Goal: Task Accomplishment & Management: Manage account settings

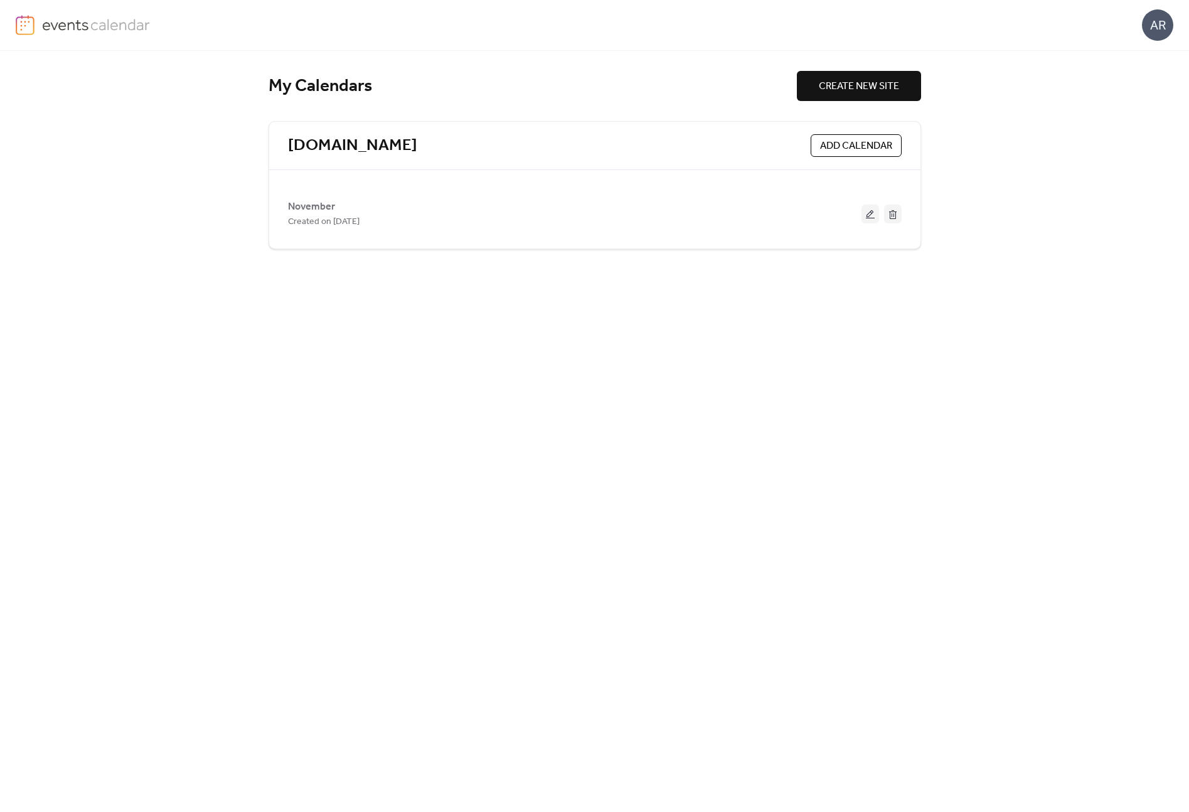
click at [866, 147] on span "ADD CALENDAR" at bounding box center [856, 146] width 72 height 15
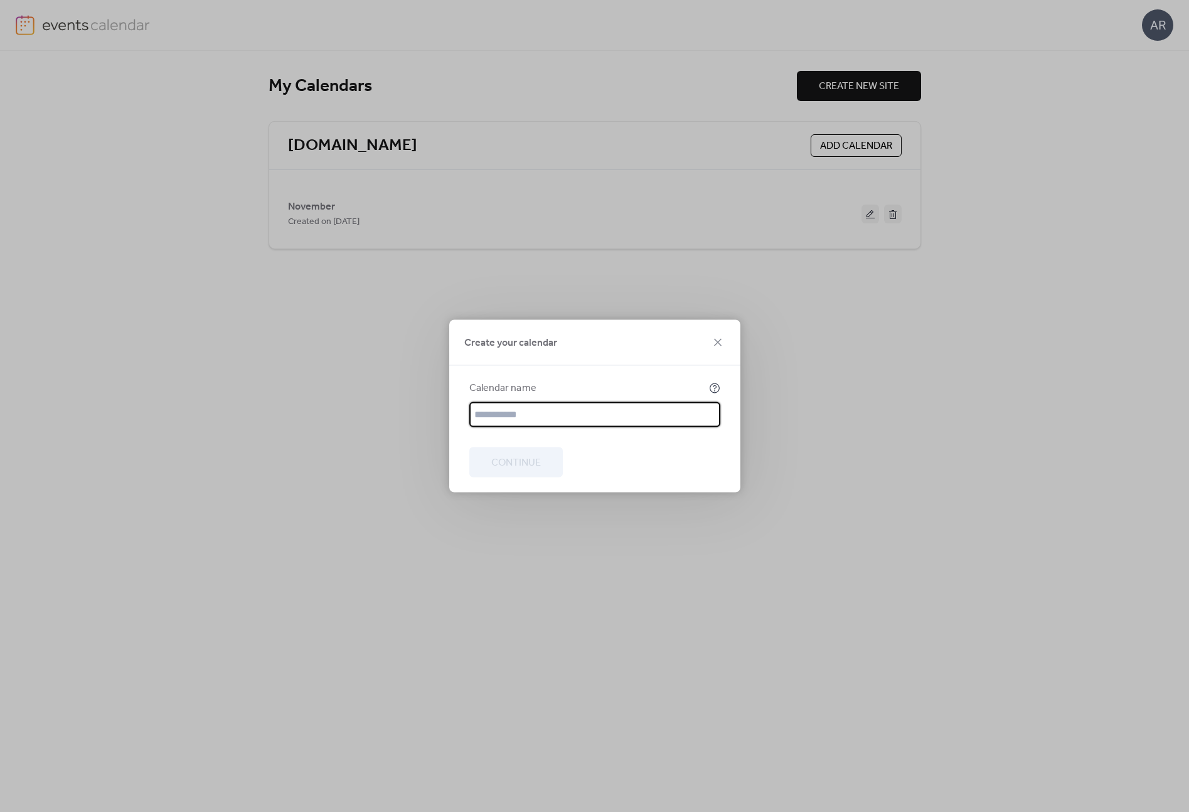
click at [1112, 149] on div "Create your calendar Calendar name Continue" at bounding box center [594, 406] width 1189 height 812
click at [718, 340] on icon at bounding box center [717, 342] width 15 height 15
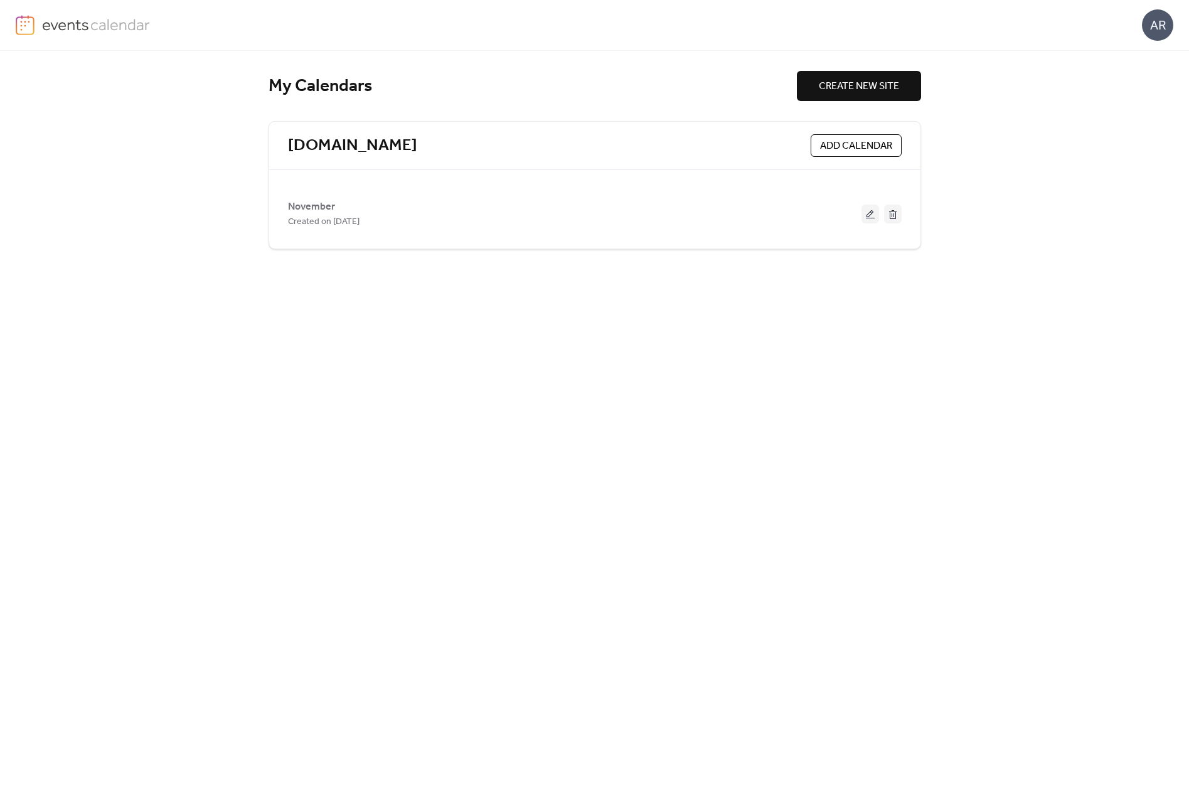
click at [1152, 24] on div "AR" at bounding box center [1157, 24] width 31 height 31
click at [398, 140] on link "[DOMAIN_NAME]" at bounding box center [352, 146] width 129 height 21
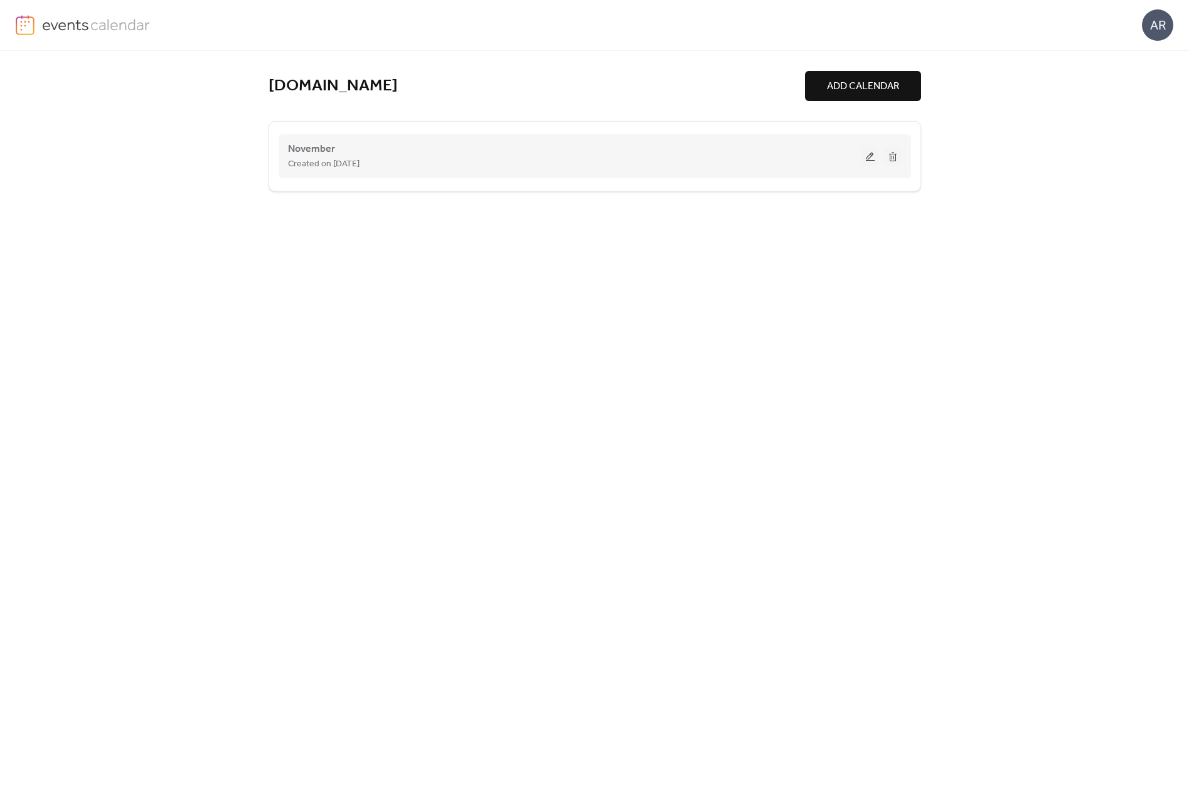
click at [394, 158] on div "Created on [DATE]" at bounding box center [574, 163] width 573 height 15
click at [294, 160] on span "Created on [DATE]" at bounding box center [324, 164] width 72 height 15
click at [307, 151] on span "November" at bounding box center [311, 149] width 47 height 15
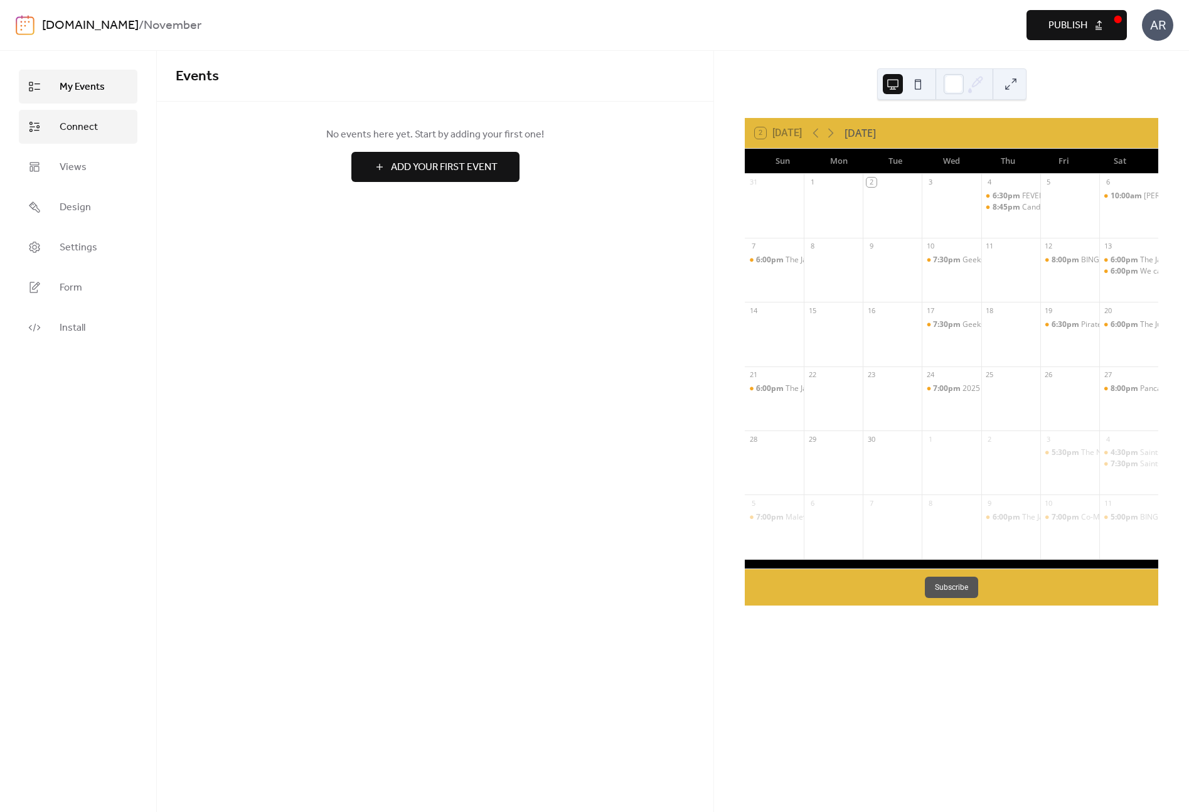
click at [106, 126] on link "Connect" at bounding box center [78, 127] width 119 height 34
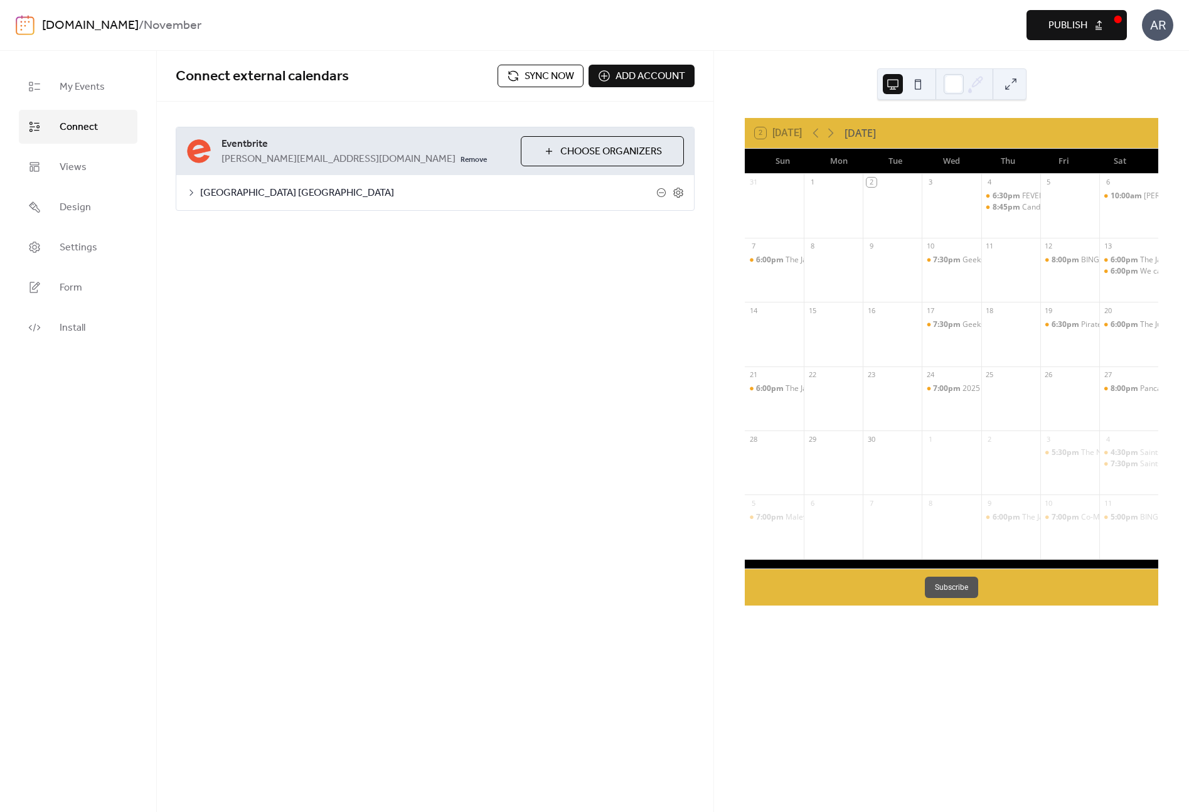
click at [199, 195] on div "[GEOGRAPHIC_DATA] [GEOGRAPHIC_DATA]" at bounding box center [435, 192] width 518 height 35
click at [187, 194] on icon at bounding box center [191, 193] width 10 height 10
click at [280, 228] on button "Categories" at bounding box center [282, 225] width 70 height 31
click at [351, 221] on button "Advanced" at bounding box center [348, 225] width 64 height 31
click at [258, 354] on div at bounding box center [259, 355] width 8 height 8
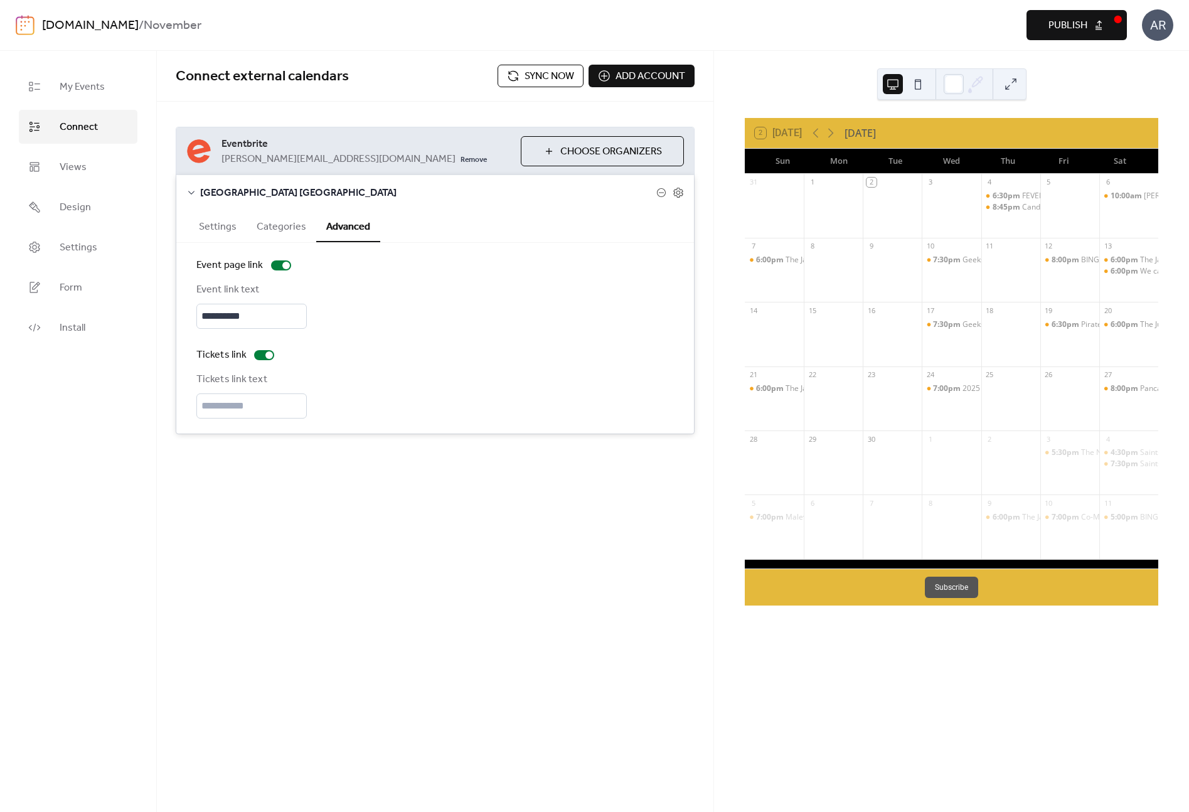
click at [600, 151] on span "Choose Organizers" at bounding box center [611, 151] width 102 height 15
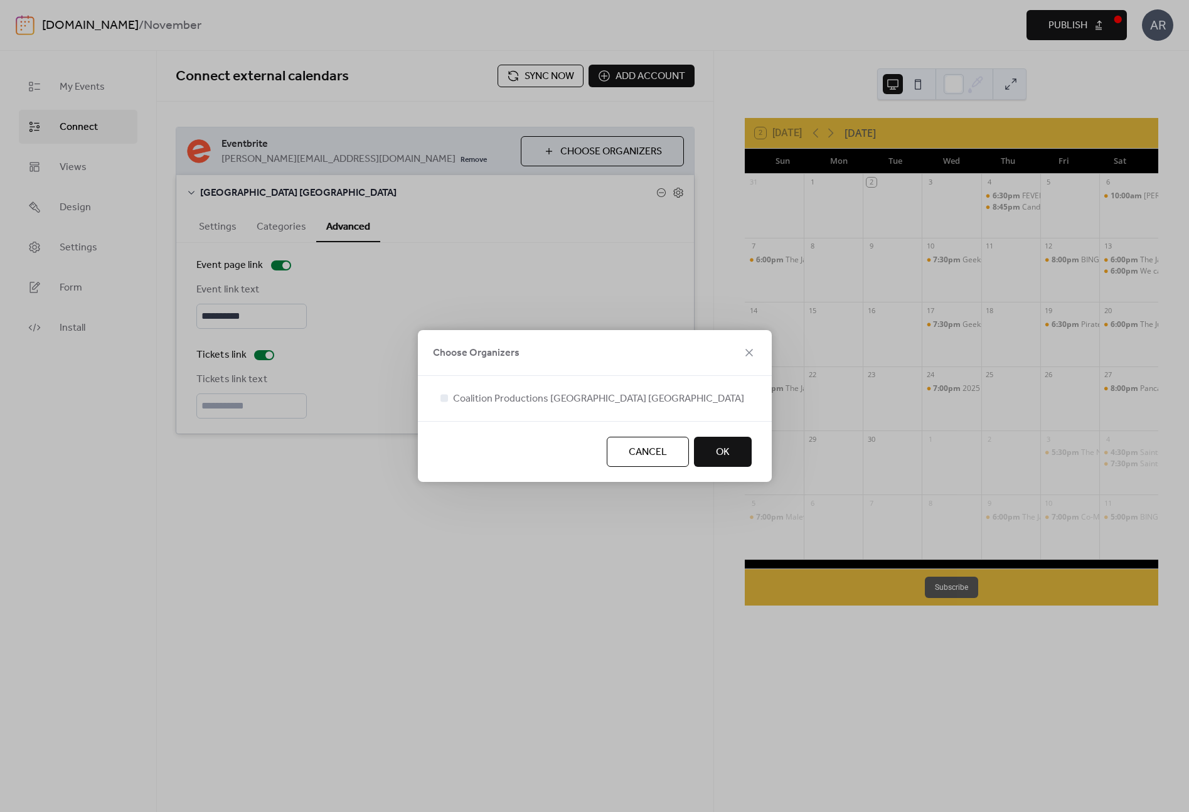
click at [733, 459] on button "OK" at bounding box center [723, 452] width 58 height 30
type input "**********"
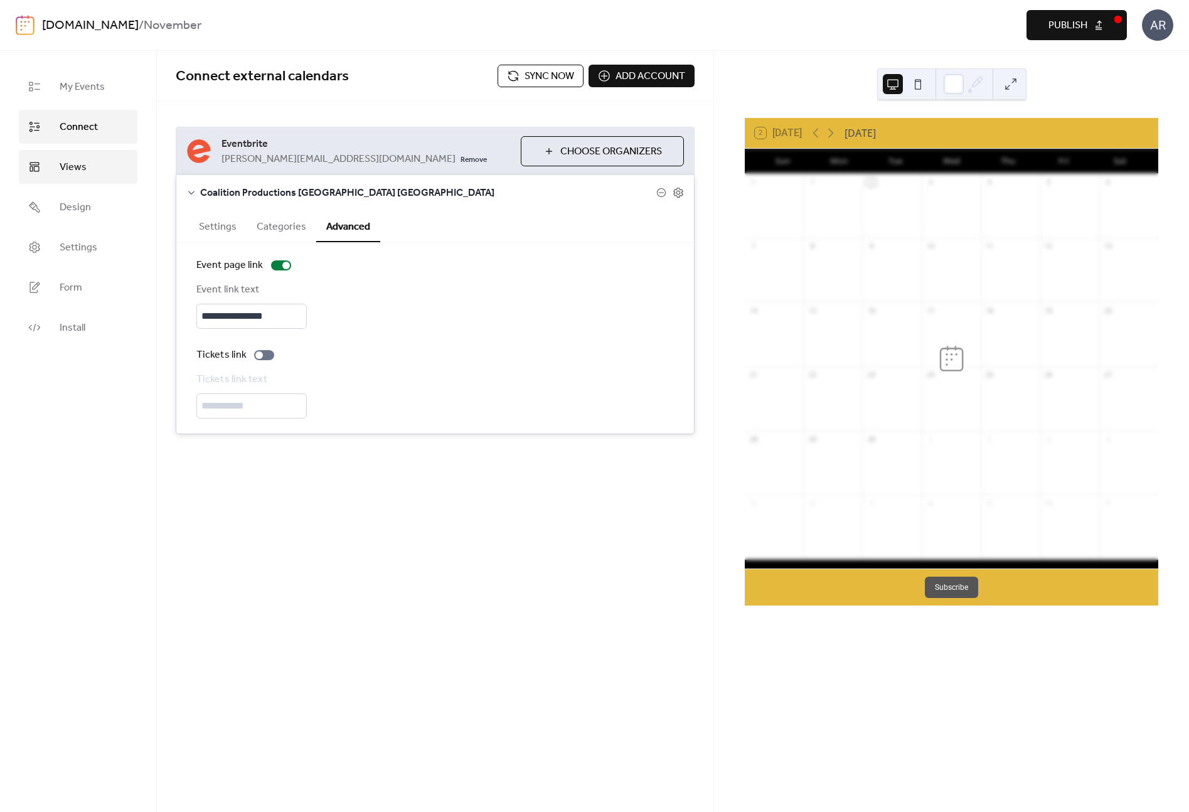
click at [102, 158] on link "Views" at bounding box center [78, 167] width 119 height 34
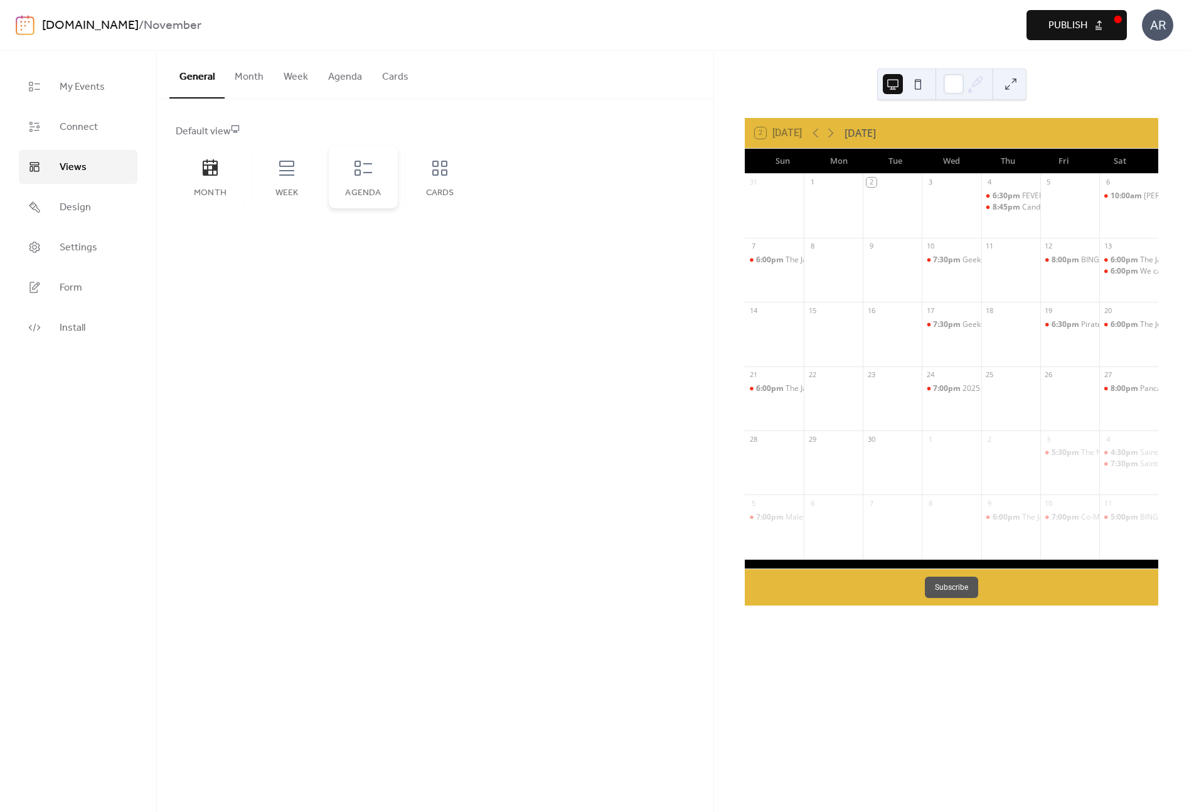
click at [357, 170] on icon at bounding box center [363, 168] width 18 height 15
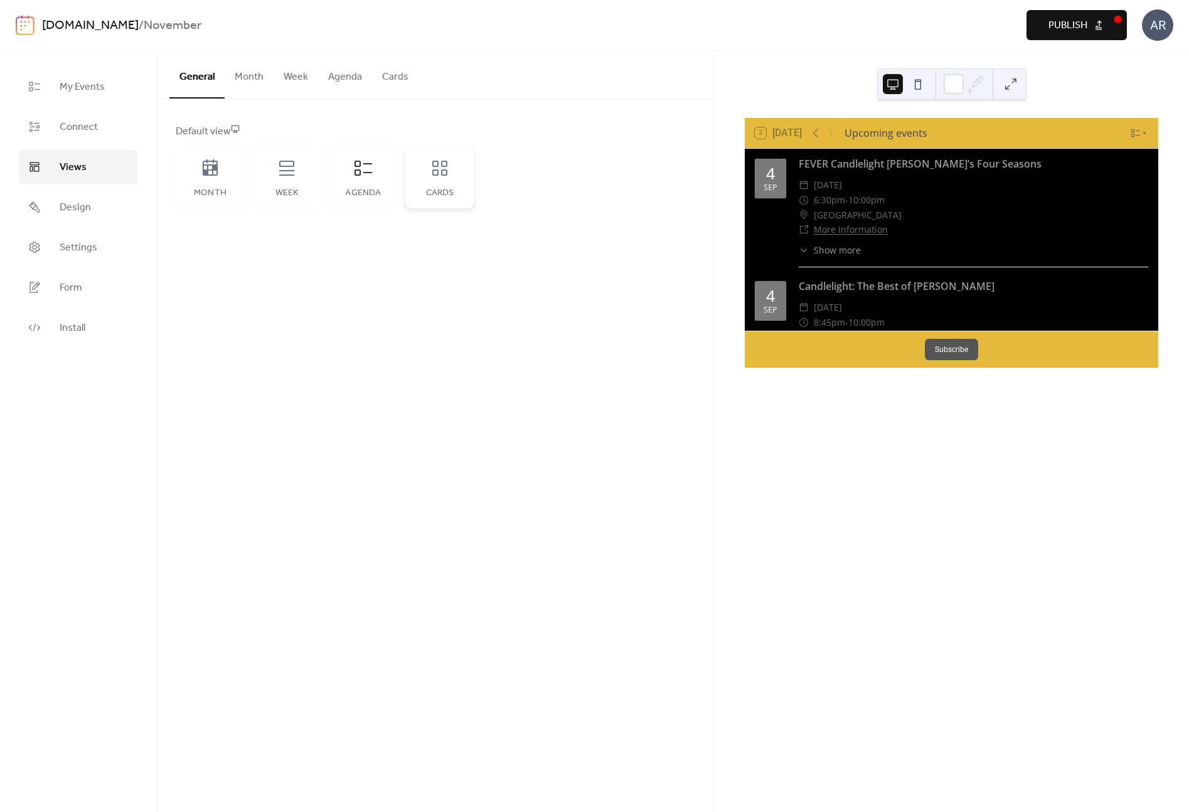
click at [439, 174] on icon at bounding box center [440, 168] width 20 height 20
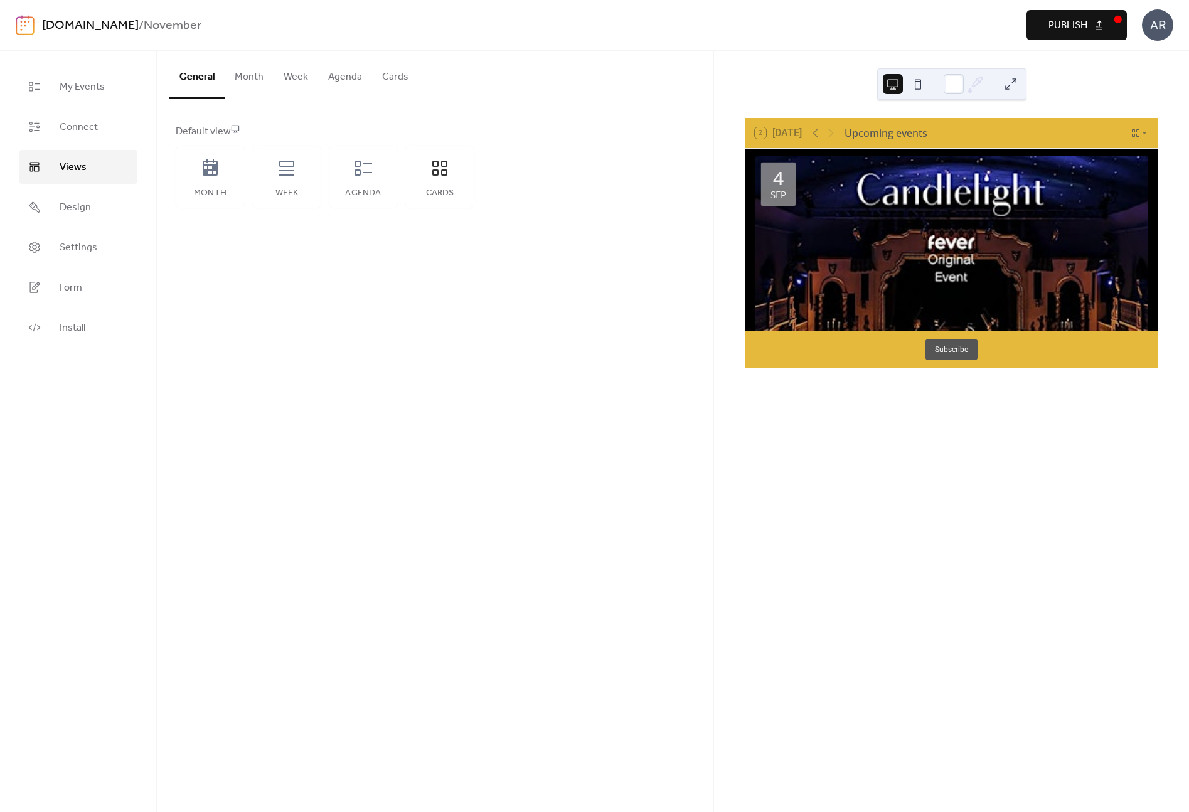
click at [254, 70] on button "Month" at bounding box center [249, 74] width 49 height 46
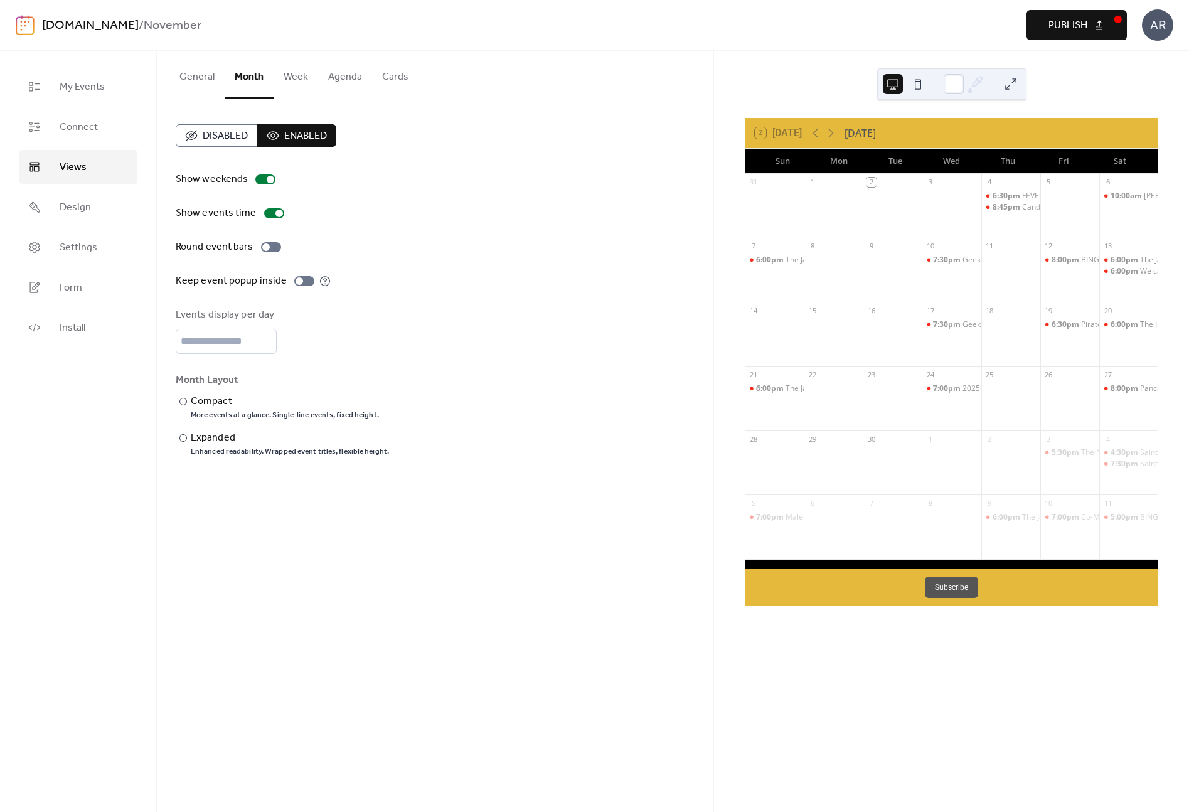
click at [294, 75] on button "Week" at bounding box center [296, 74] width 45 height 46
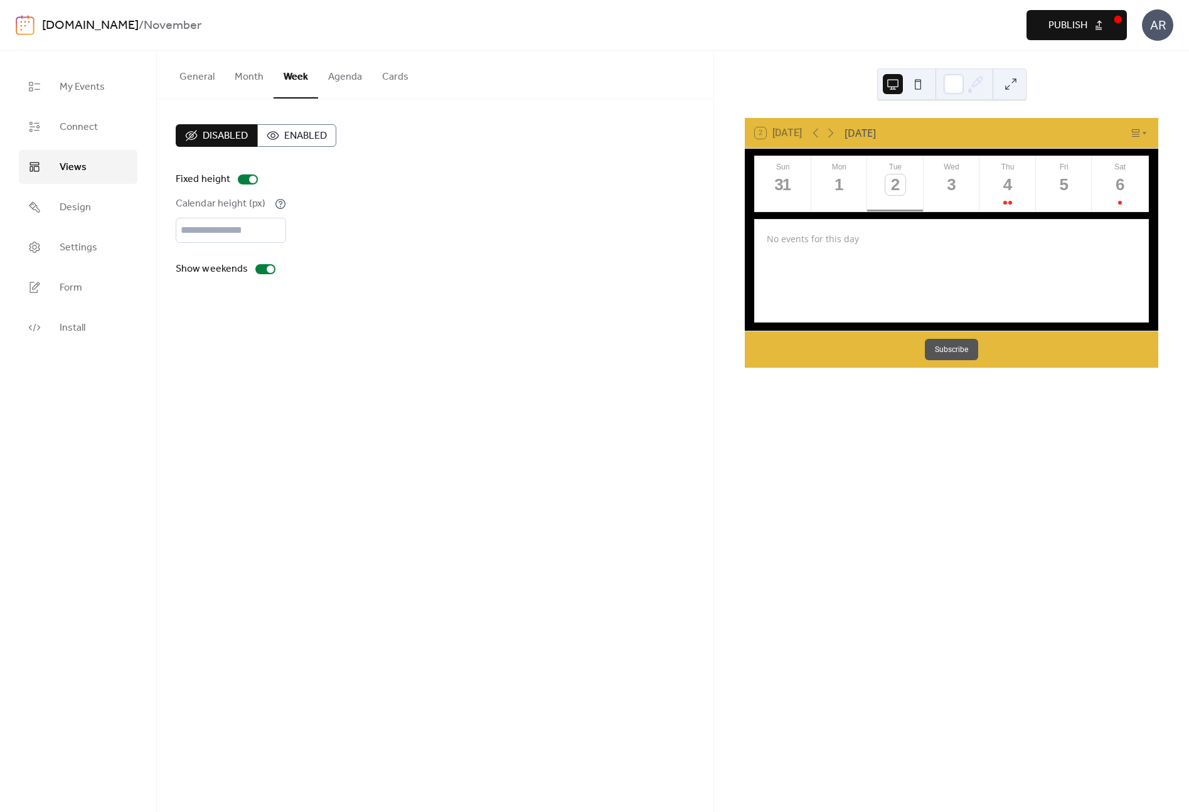
click at [339, 77] on button "Agenda" at bounding box center [345, 74] width 54 height 46
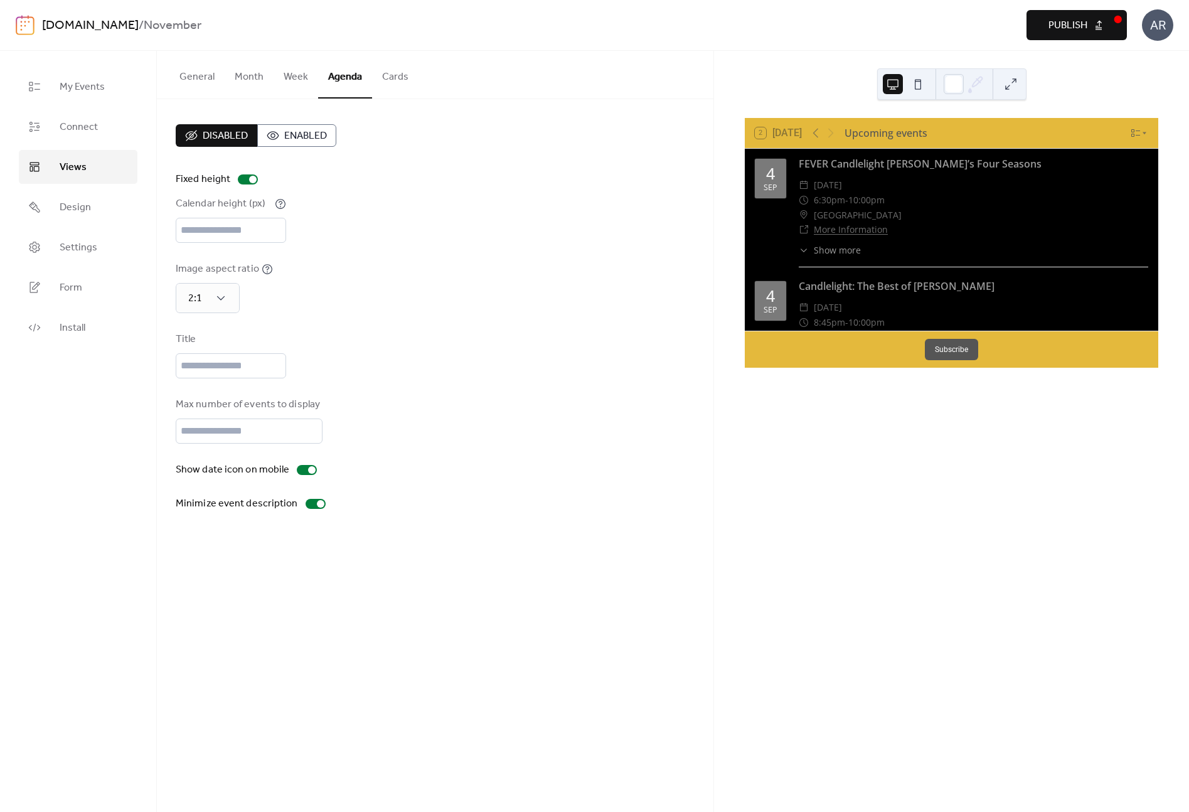
click at [395, 77] on button "Cards" at bounding box center [395, 74] width 46 height 46
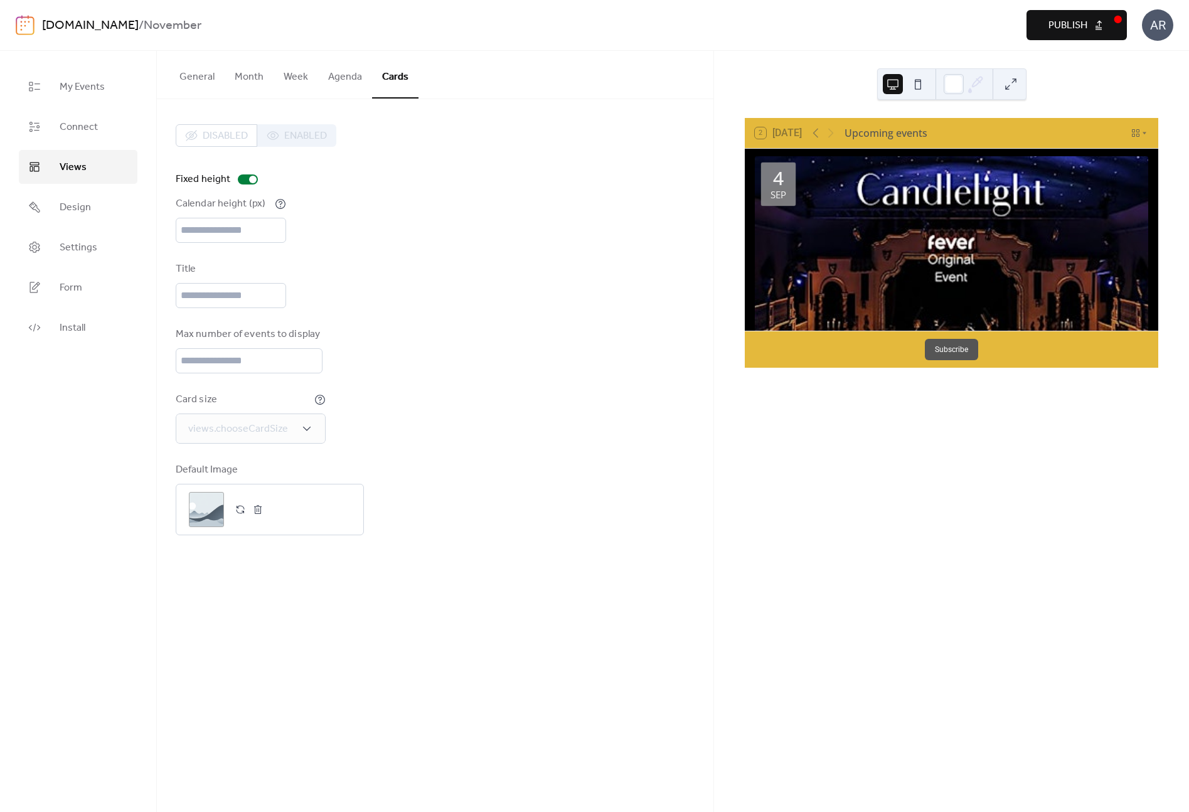
click at [310, 135] on div "Disabled Enabled" at bounding box center [256, 135] width 161 height 23
click at [294, 437] on div "views.chooseCardSize" at bounding box center [251, 428] width 150 height 30
click at [221, 484] on div "Small" at bounding box center [210, 483] width 68 height 25
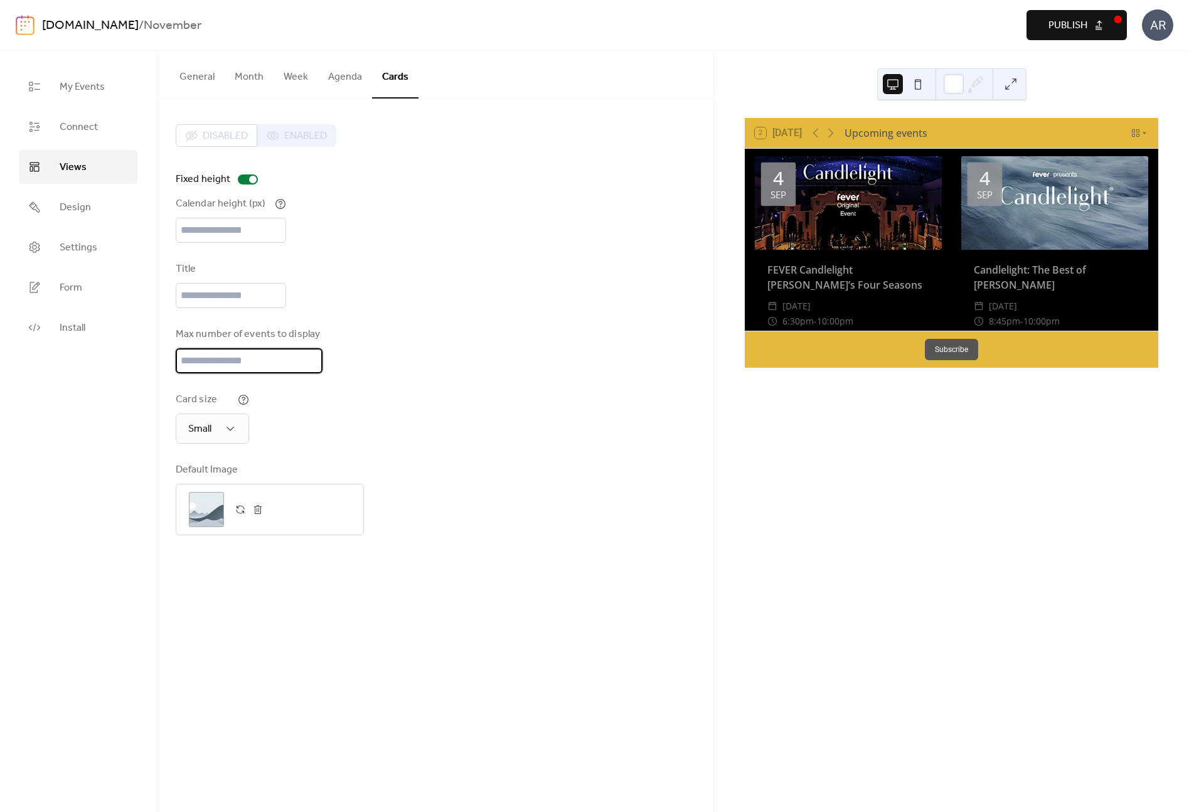
drag, startPoint x: 243, startPoint y: 363, endPoint x: 180, endPoint y: 355, distance: 63.9
click at [180, 355] on input "**" at bounding box center [249, 360] width 147 height 25
type input "***"
click at [396, 430] on div "Card size Small" at bounding box center [435, 417] width 519 height 51
click at [918, 83] on button at bounding box center [918, 84] width 20 height 20
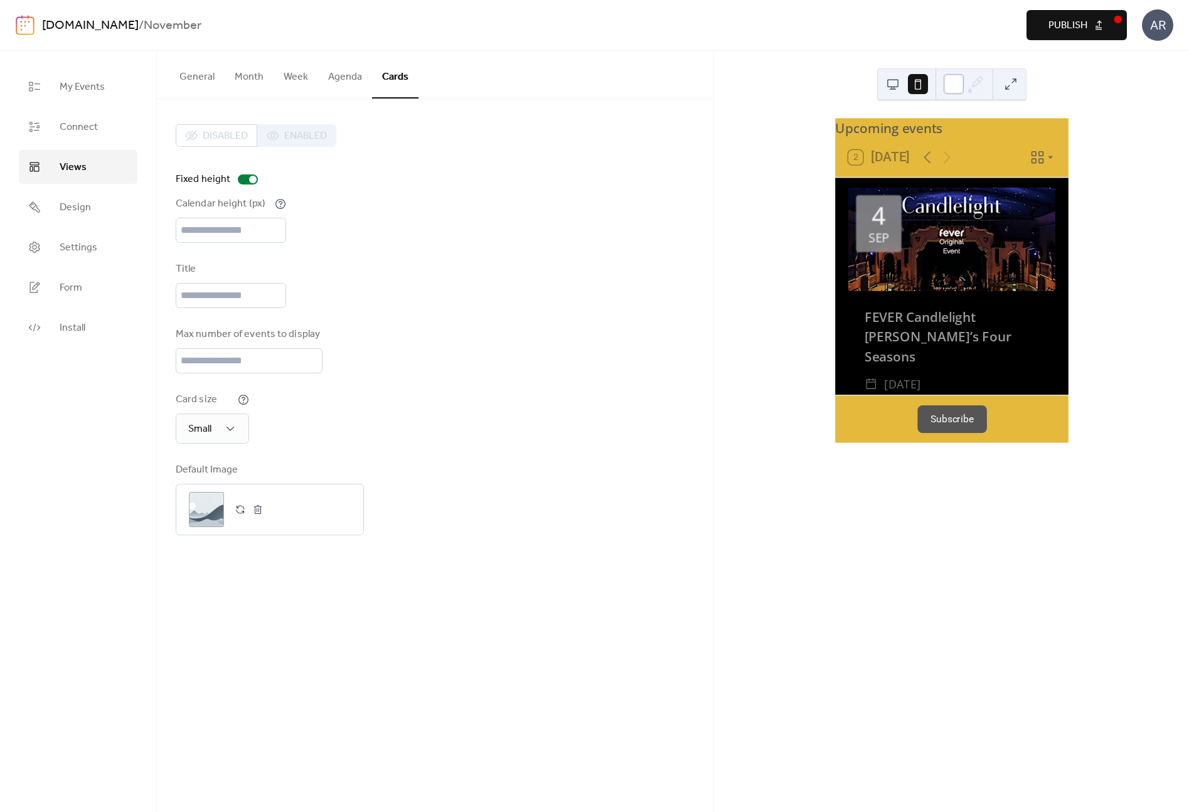
click at [955, 88] on div at bounding box center [954, 84] width 20 height 20
click at [913, 88] on button at bounding box center [918, 84] width 20 height 20
click at [888, 85] on button at bounding box center [893, 84] width 20 height 20
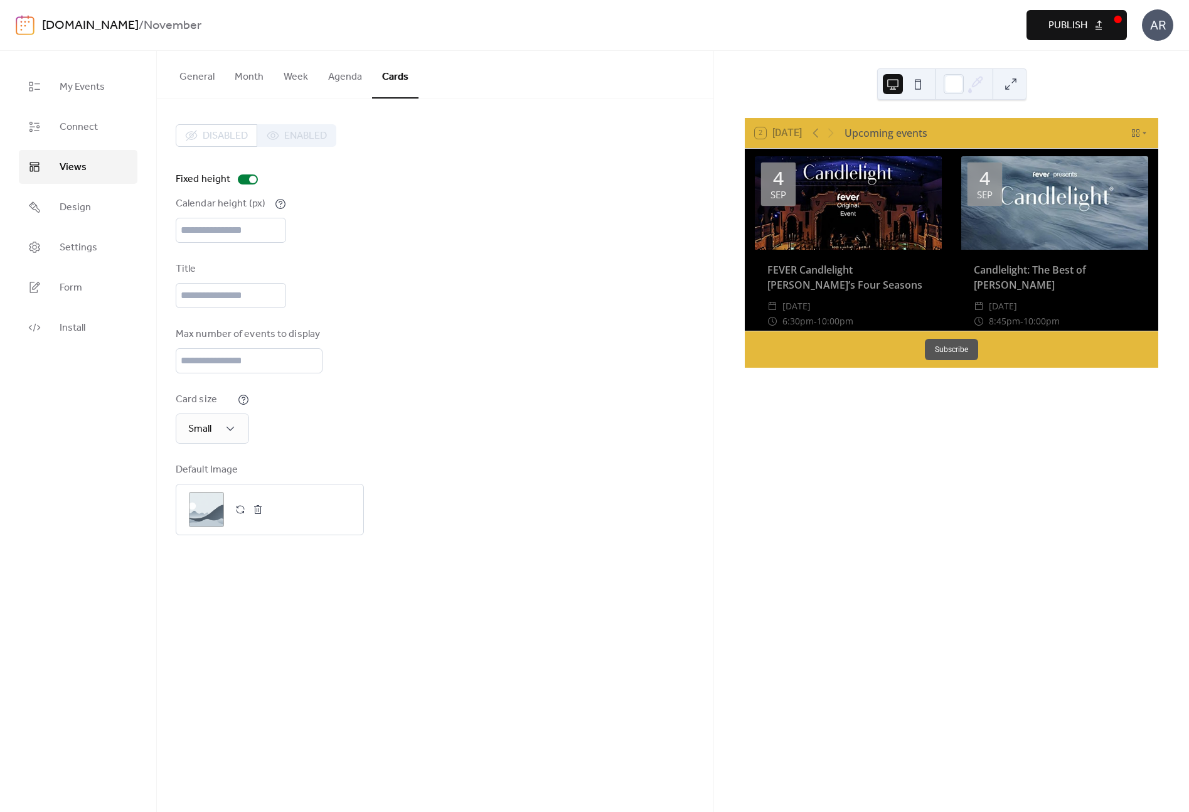
click at [607, 120] on div "Disabled Enabled Fixed height Calendar height (px) *** Title Max number of even…" at bounding box center [435, 329] width 556 height 461
click at [102, 122] on link "Connect" at bounding box center [78, 127] width 119 height 34
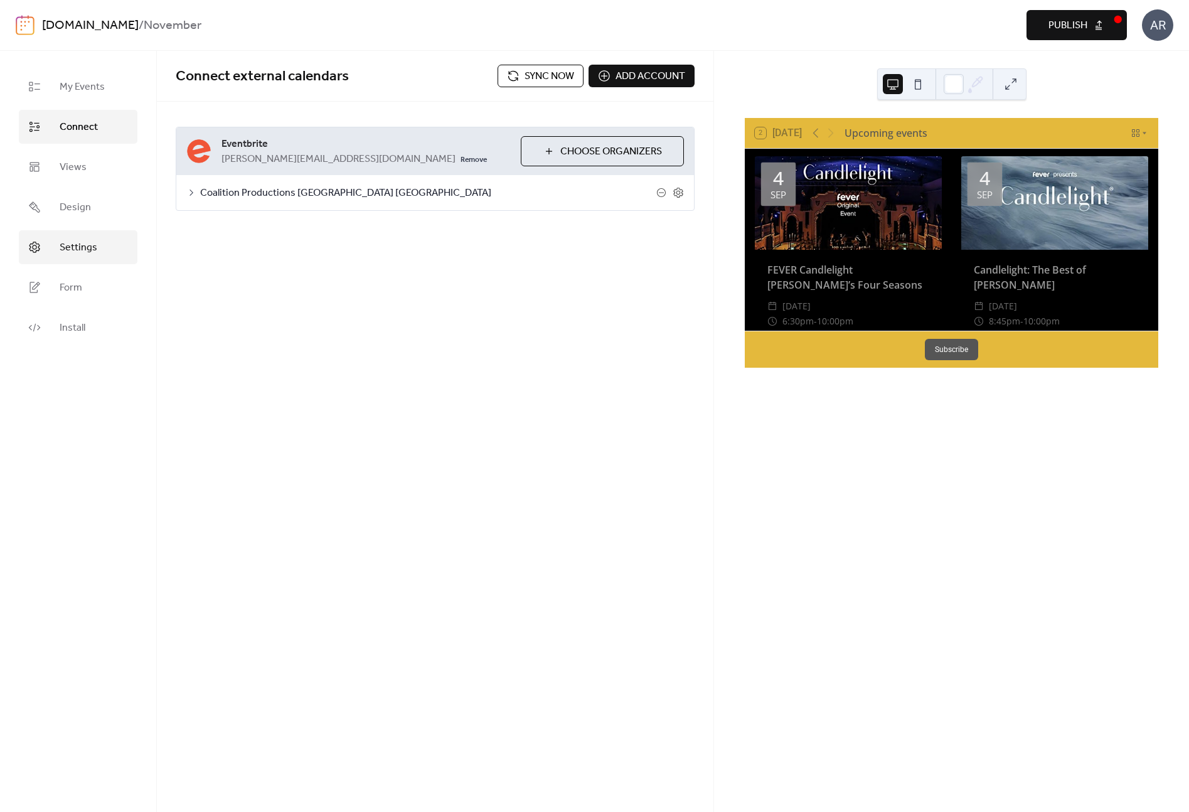
click at [70, 242] on span "Settings" at bounding box center [79, 247] width 38 height 15
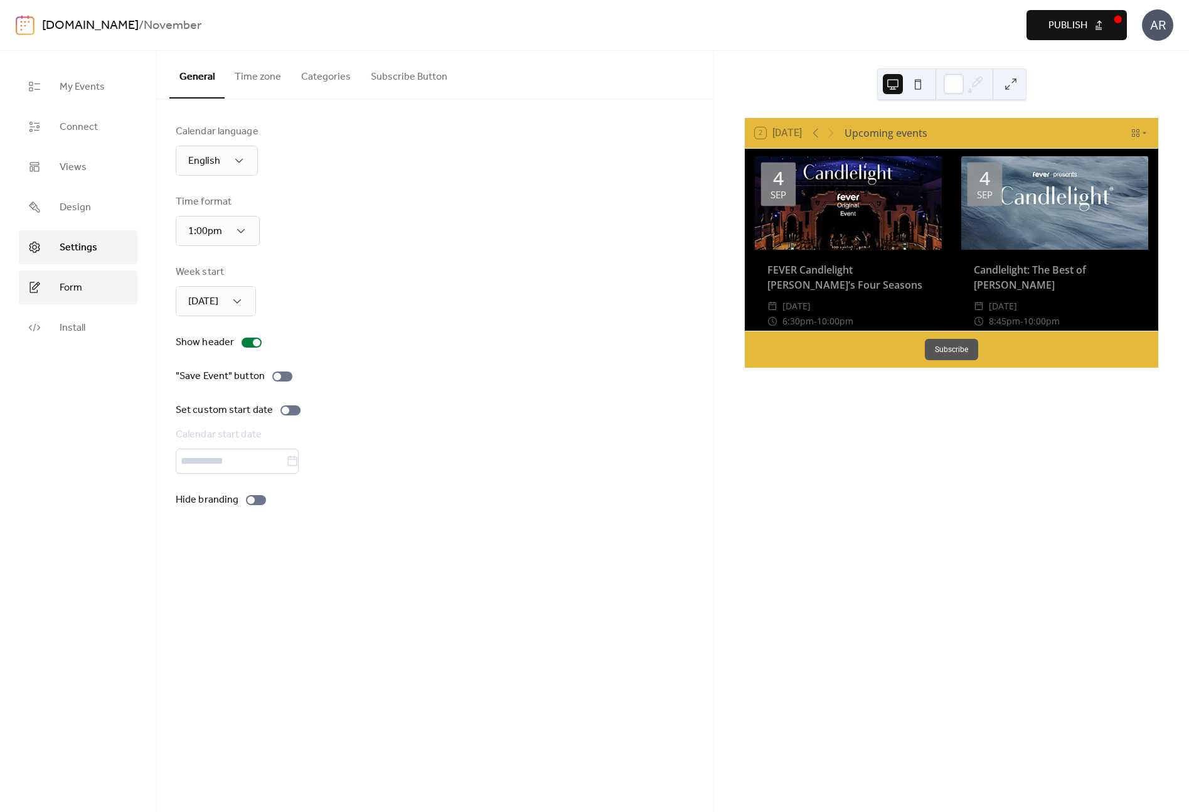
click at [74, 287] on span "Form" at bounding box center [71, 287] width 23 height 15
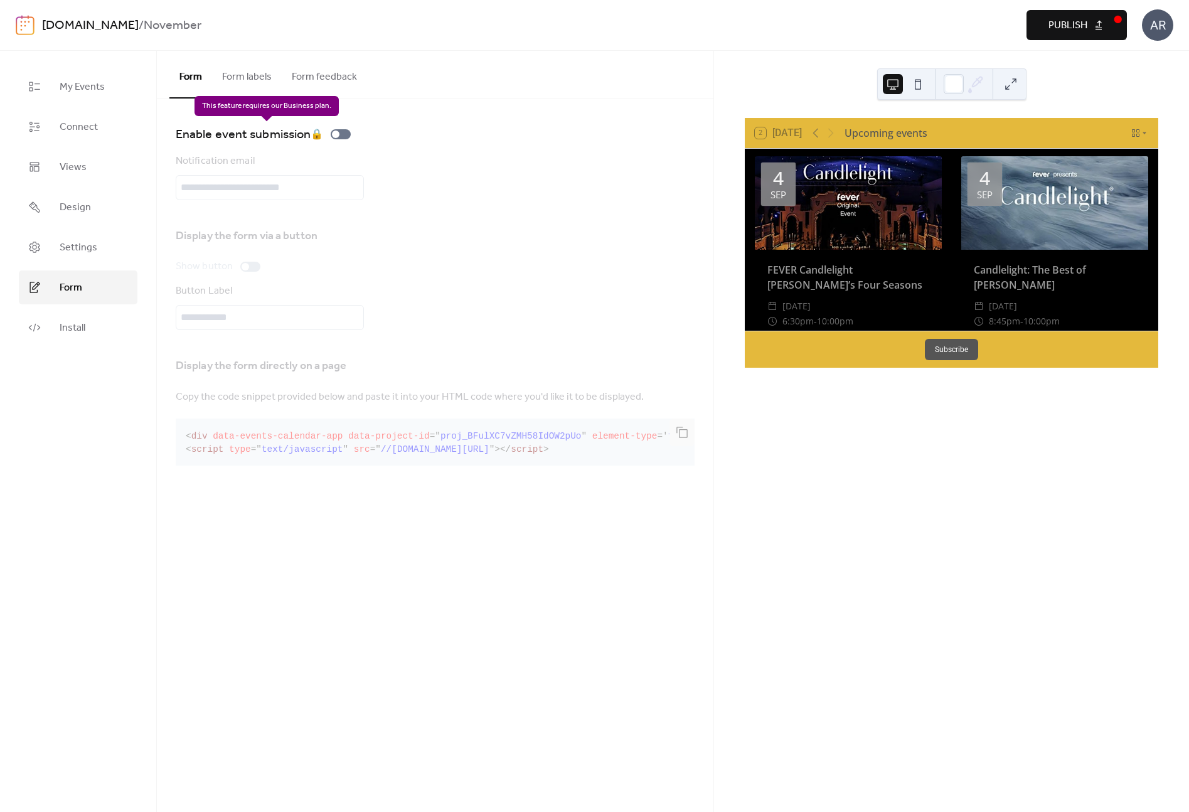
click at [332, 130] on div "Enable event submission 🔒" at bounding box center [266, 134] width 180 height 20
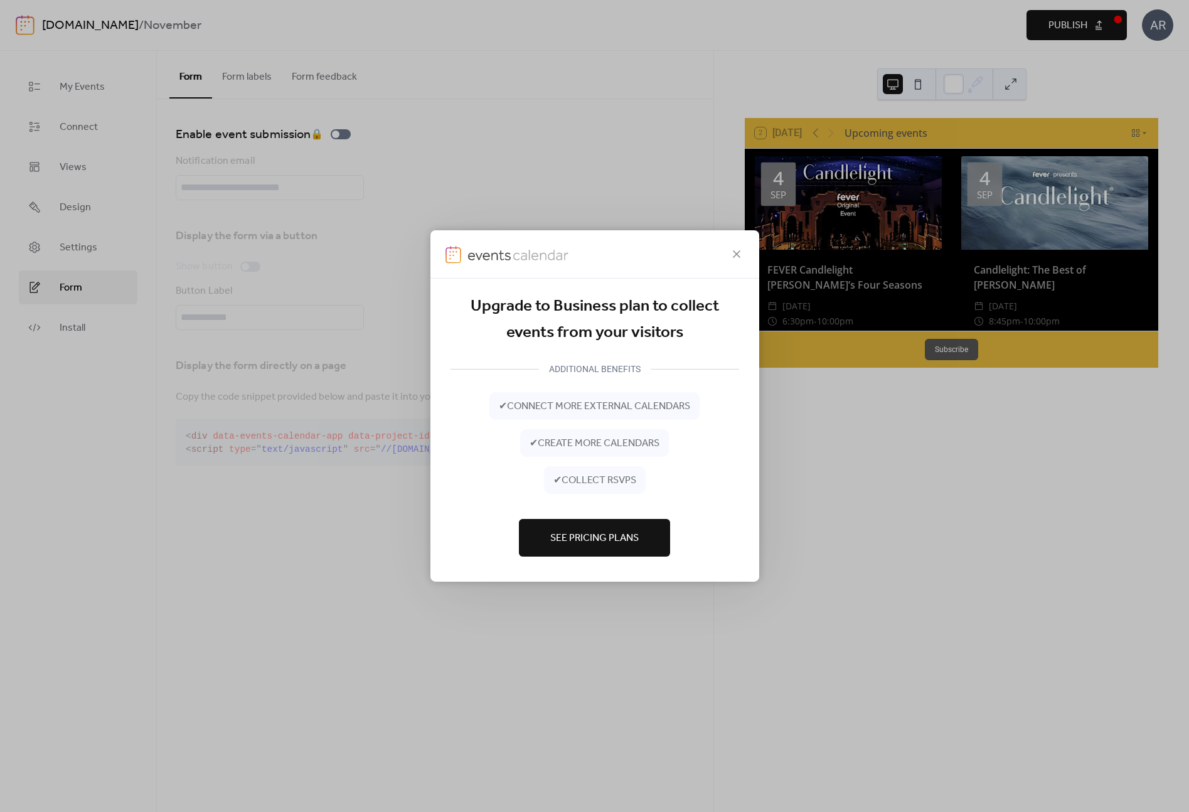
click at [567, 414] on span "✔ connect more external calendars" at bounding box center [594, 406] width 191 height 15
click at [603, 553] on button "See Pricing Plans" at bounding box center [594, 538] width 151 height 38
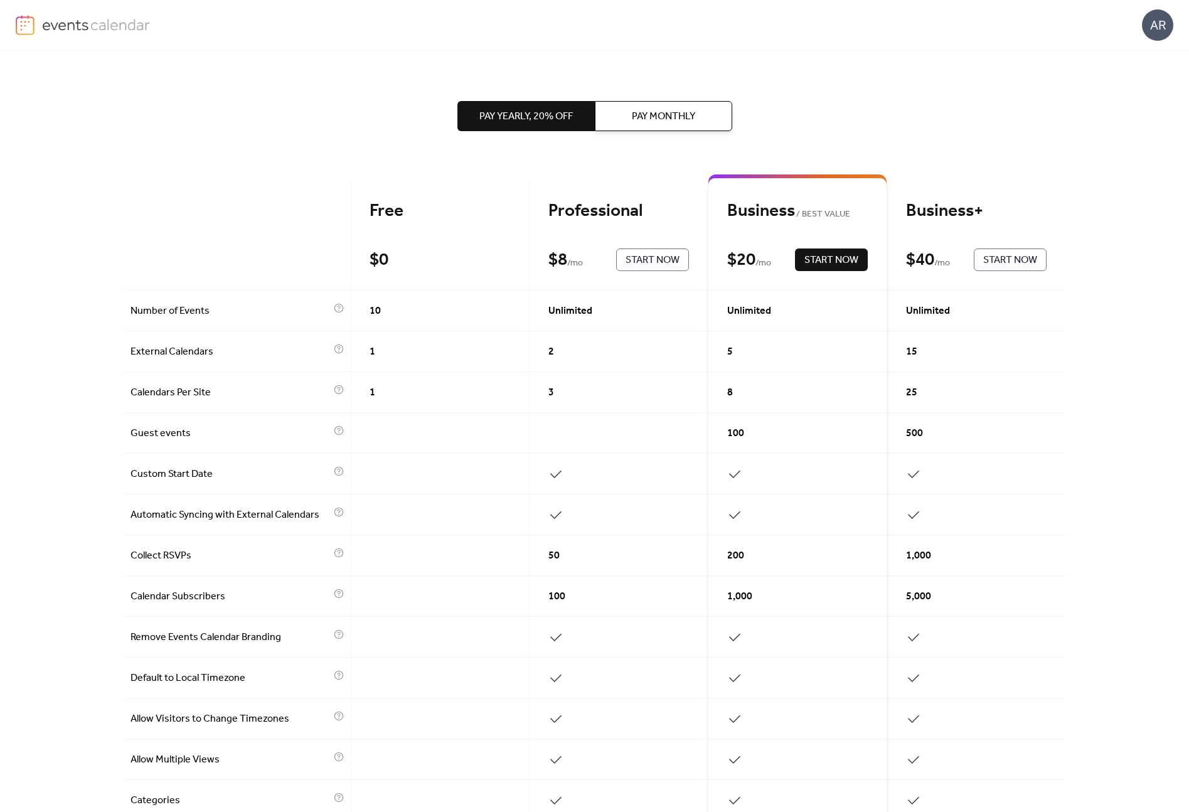
click at [190, 154] on div "Pay Yearly, 20% off Pay Monthly Free $ 0 Start Now Professional $ 8 / mo Start …" at bounding box center [594, 562] width 941 height 1022
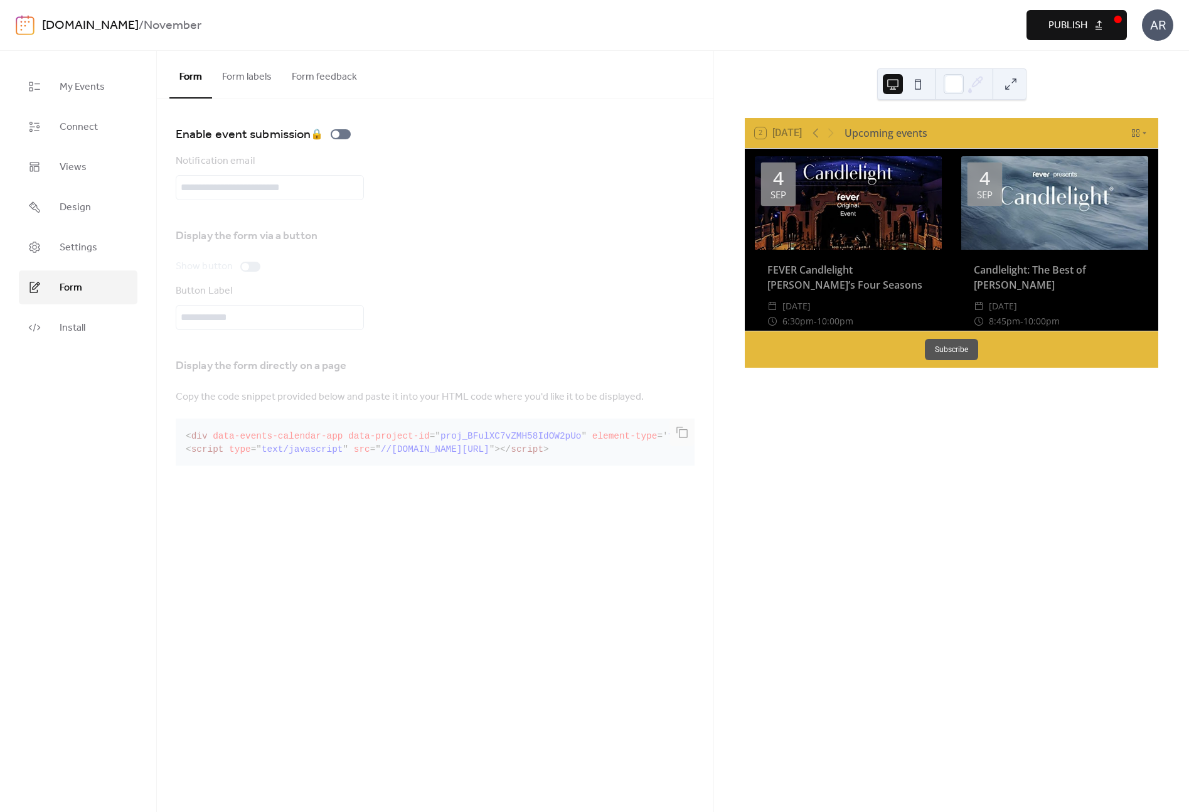
click at [251, 83] on button "Form labels" at bounding box center [247, 74] width 70 height 46
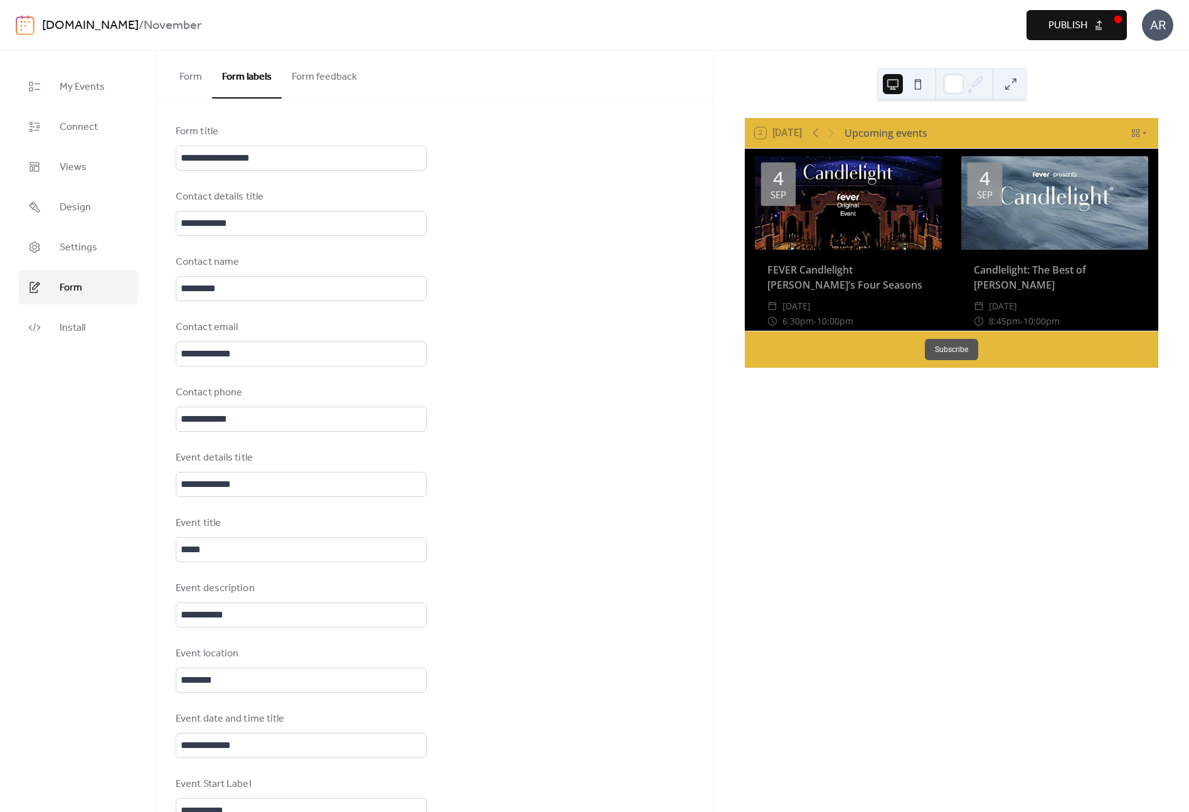
click at [331, 77] on button "Form feedback" at bounding box center [324, 74] width 85 height 46
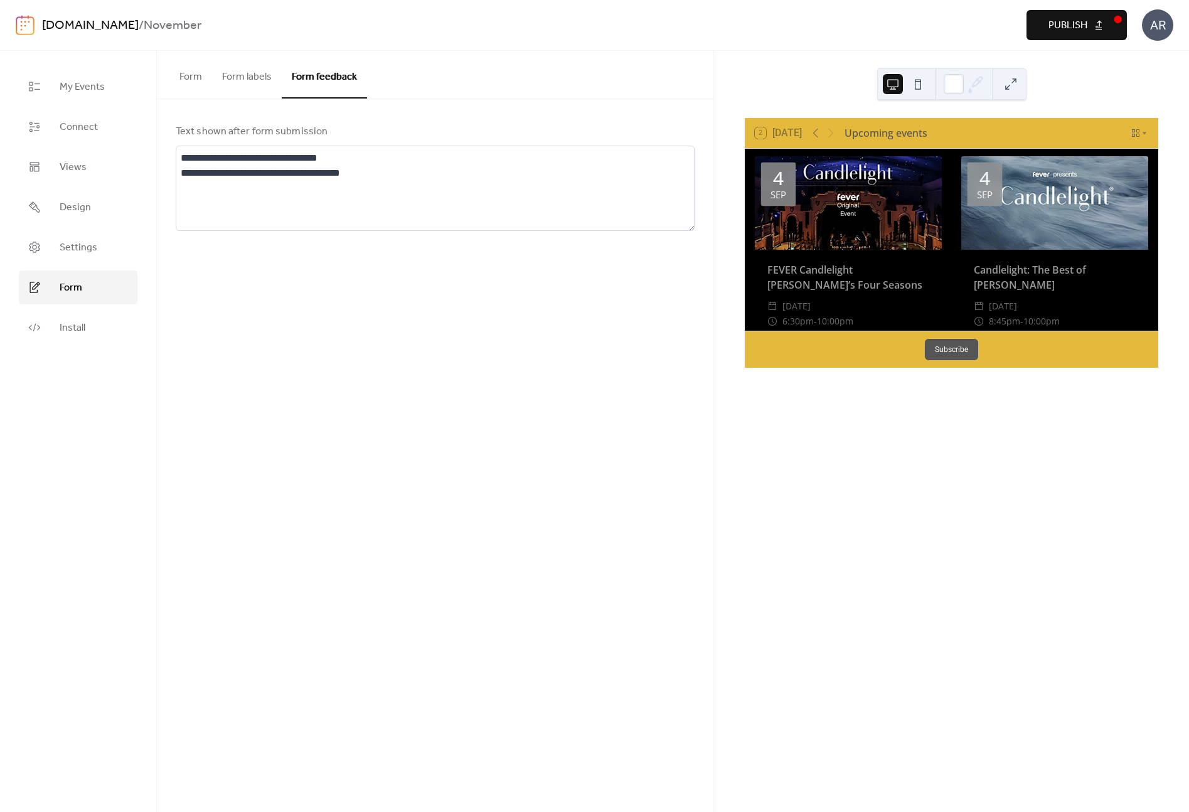
click at [191, 77] on button "Form" at bounding box center [190, 74] width 43 height 46
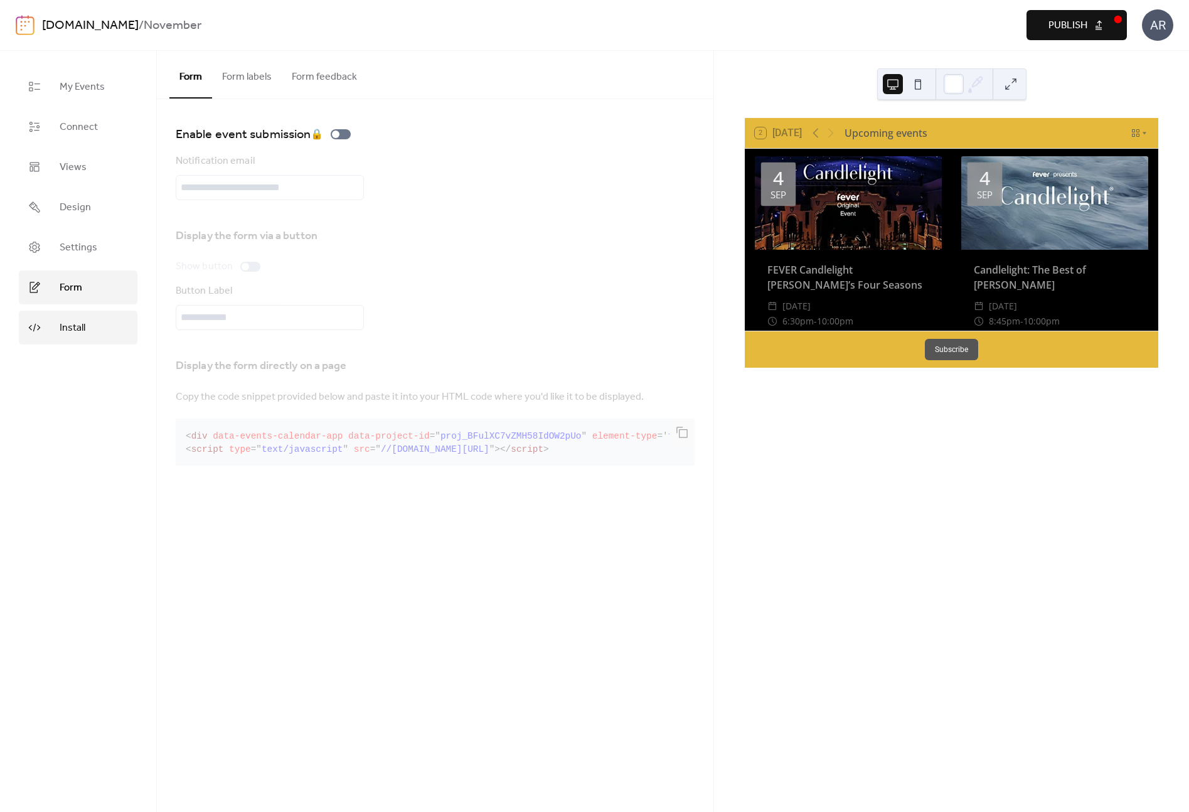
click at [102, 329] on link "Install" at bounding box center [78, 328] width 119 height 34
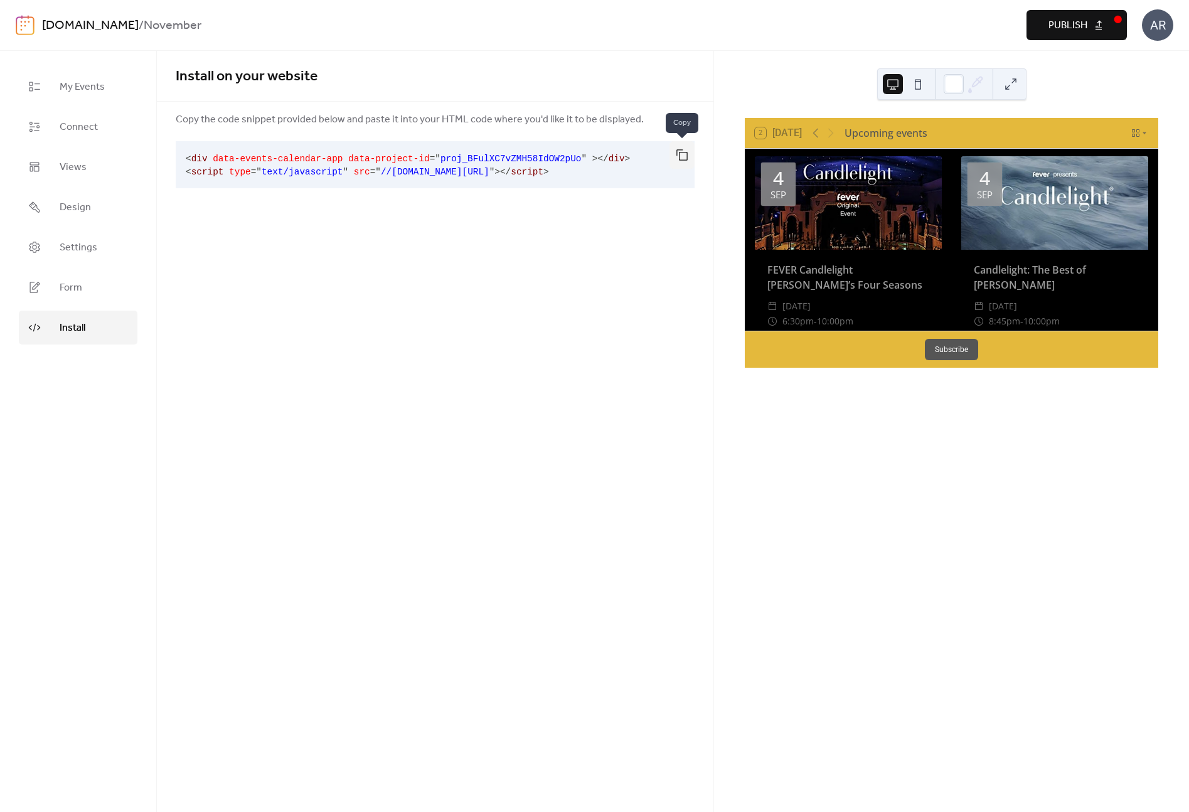
click at [686, 153] on button "button" at bounding box center [681, 155] width 25 height 28
click at [93, 89] on span "My Events" at bounding box center [82, 87] width 45 height 15
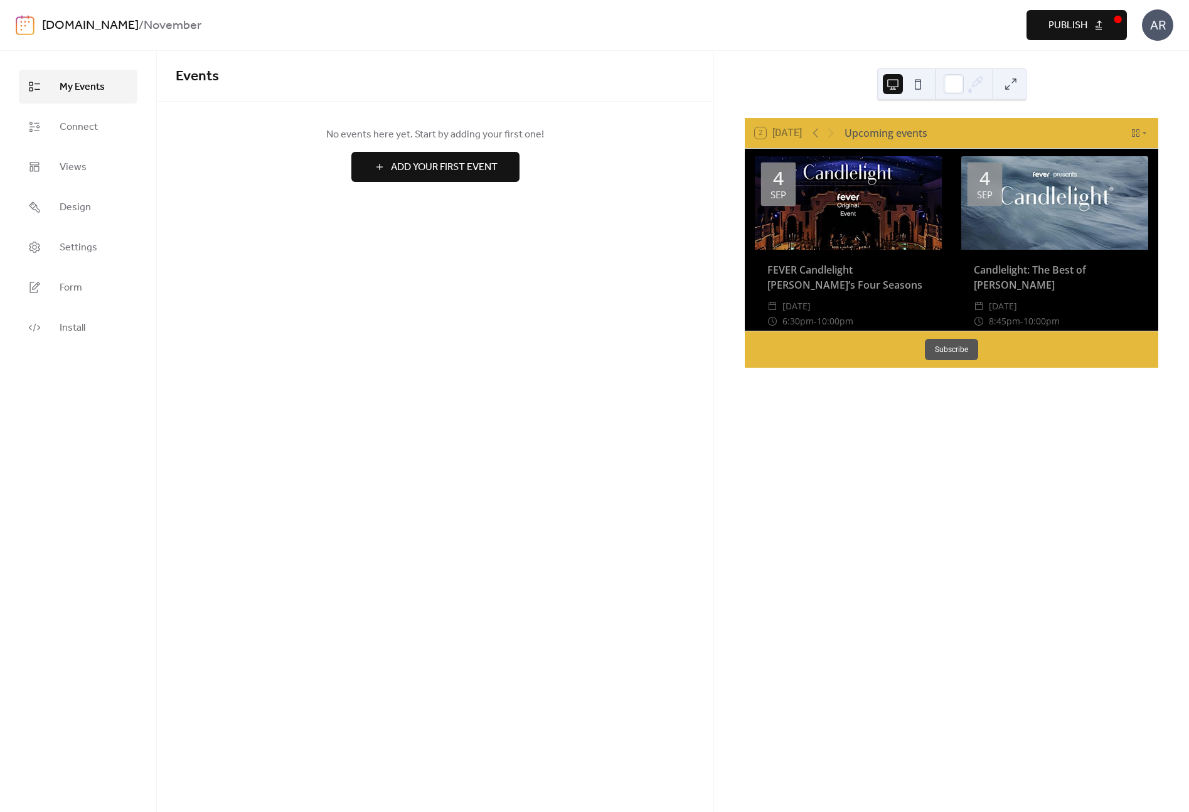
click at [1134, 132] on icon at bounding box center [1136, 133] width 8 height 8
click at [1098, 109] on div "2 [DATE] Upcoming events [DATE] FEVER Candlelight [PERSON_NAME]’s Four Seasons …" at bounding box center [951, 431] width 475 height 761
click at [1086, 27] on span "Publish" at bounding box center [1067, 25] width 39 height 15
click at [93, 325] on link "Install" at bounding box center [78, 328] width 119 height 34
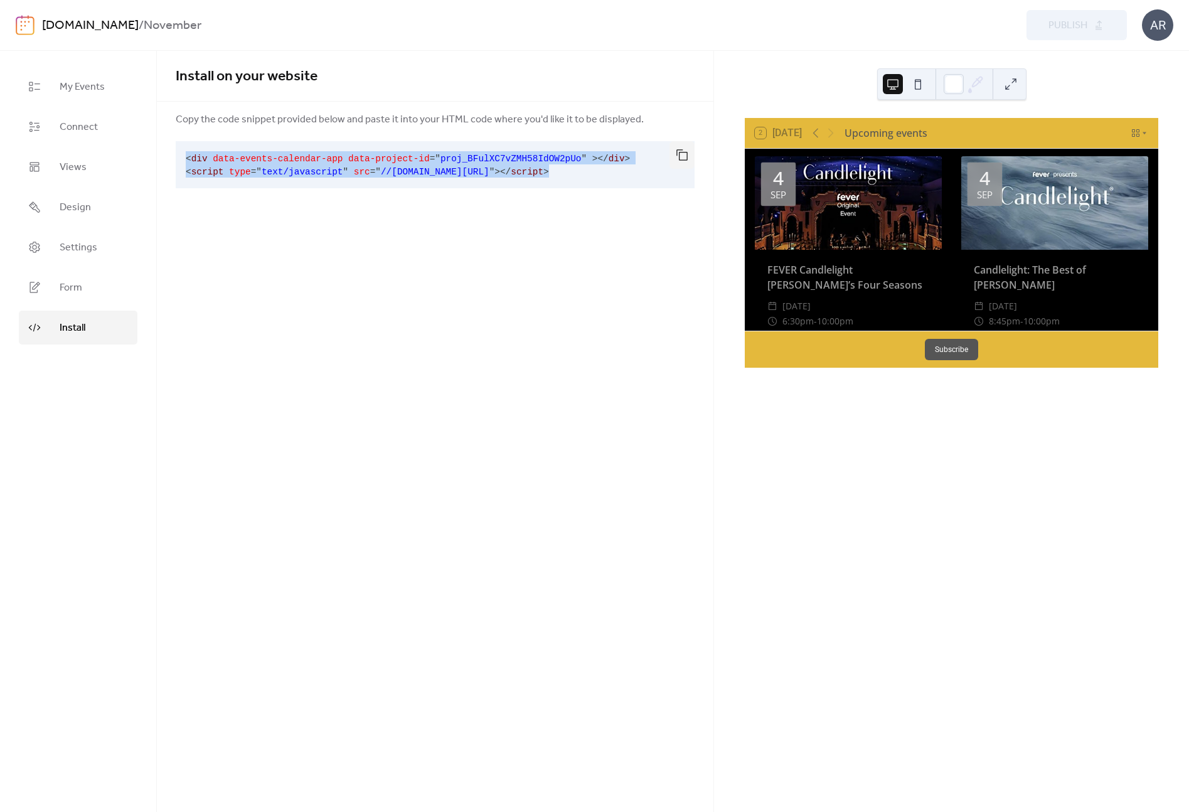
drag, startPoint x: 614, startPoint y: 174, endPoint x: 267, endPoint y: 141, distance: 348.5
click at [267, 141] on pre "< div data-events-calendar-app data-project-id = " proj_BFulXC7vZMH58IdOW2pUo "…" at bounding box center [425, 164] width 499 height 47
copy code "< div data-events-calendar-app data-project-id = " proj_BFulXC7vZMH58IdOW2pUo "…"
click at [1158, 27] on div "AR" at bounding box center [1157, 24] width 31 height 31
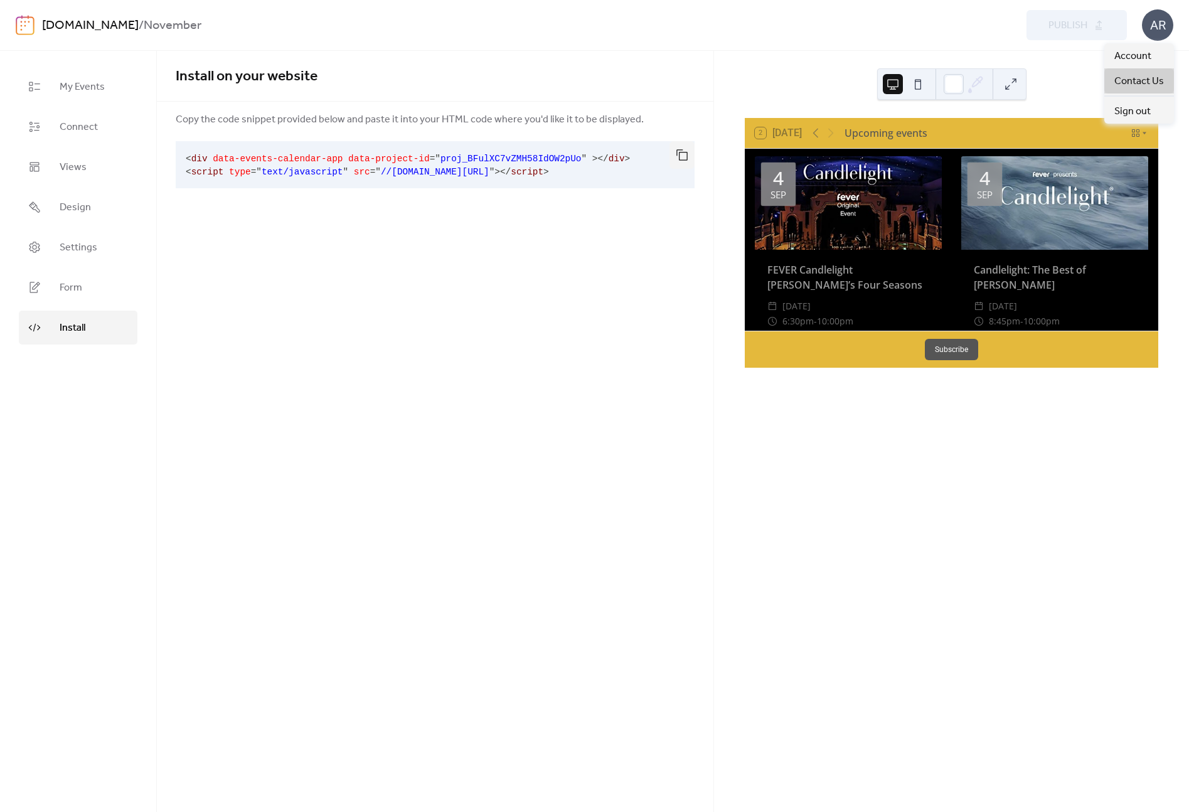
click at [1144, 82] on span "Contact Us" at bounding box center [1139, 81] width 50 height 15
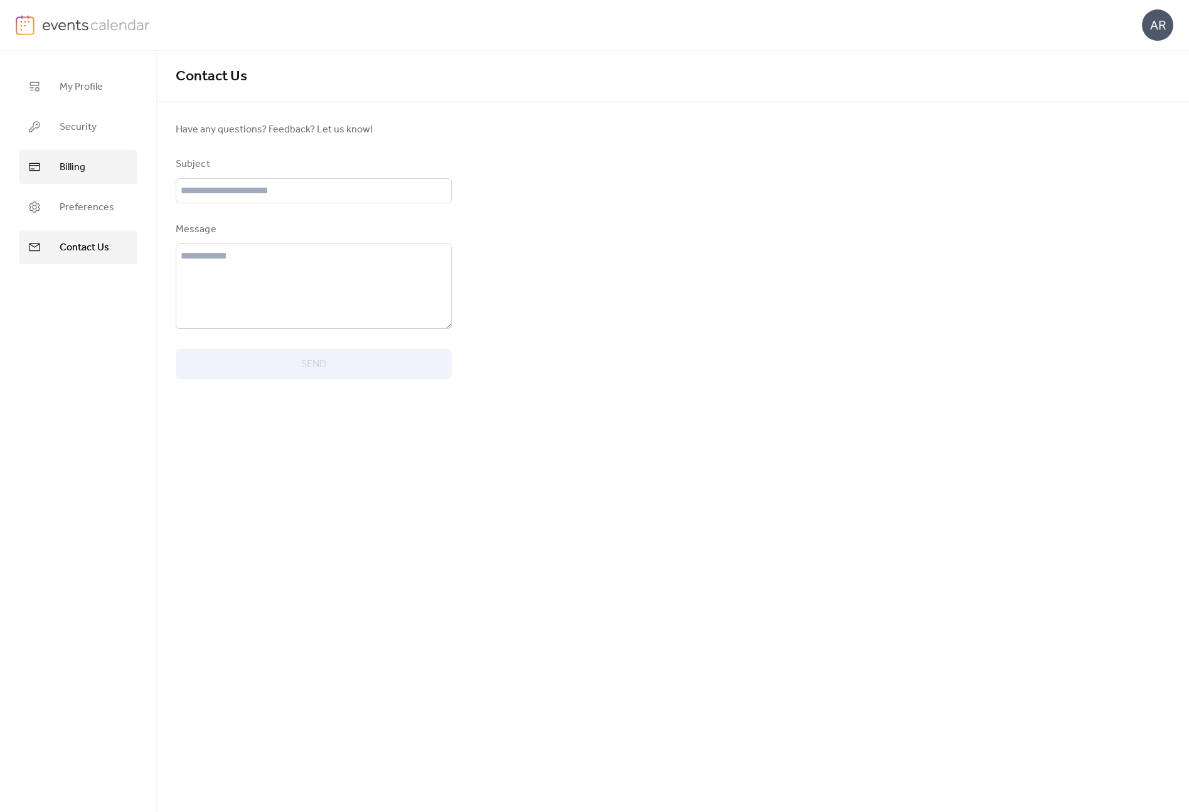
click at [94, 169] on link "Billing" at bounding box center [78, 167] width 119 height 34
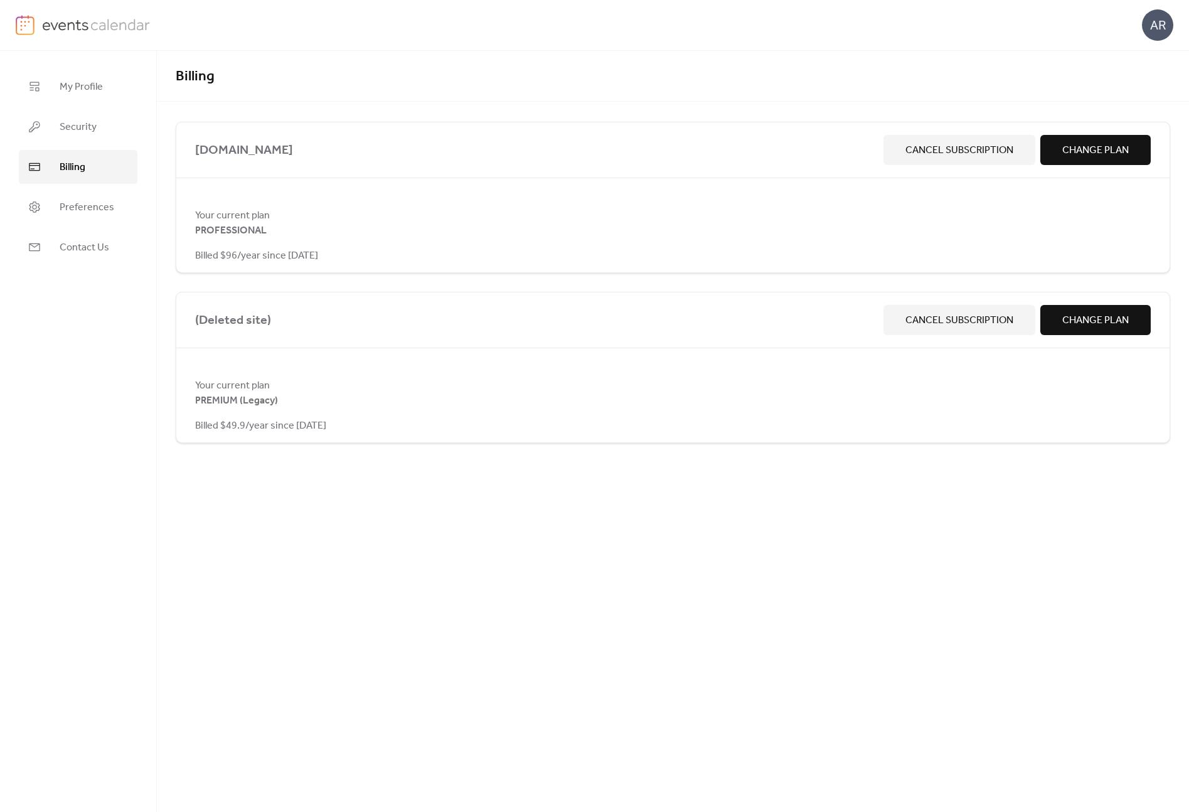
click at [962, 151] on span "Cancel Subscription" at bounding box center [959, 150] width 108 height 15
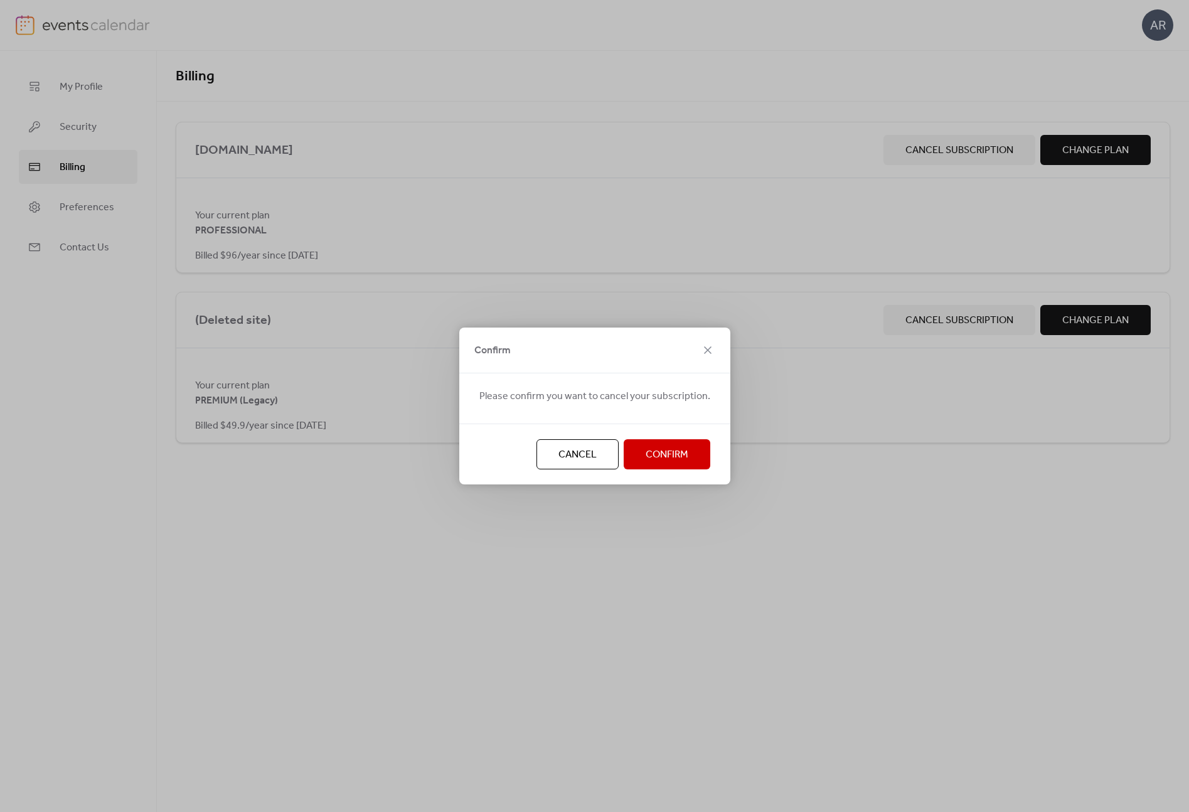
click at [661, 455] on span "Confirm" at bounding box center [667, 454] width 43 height 15
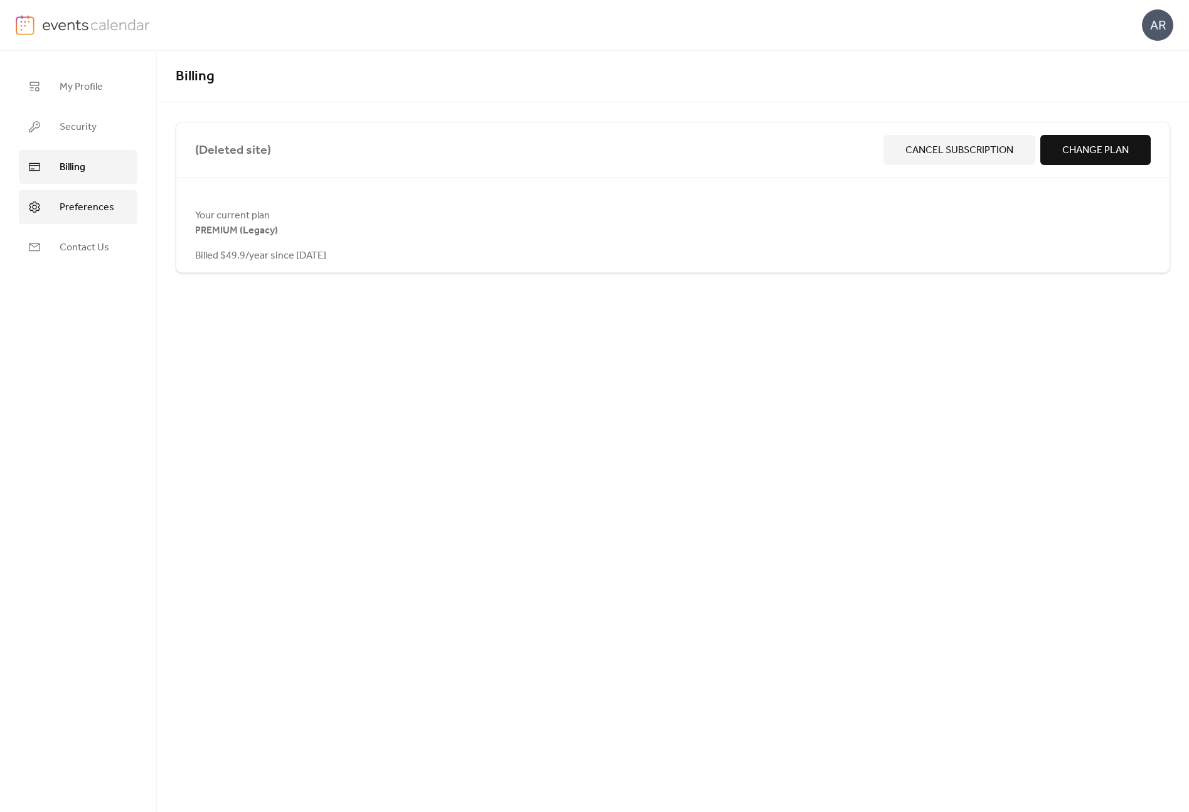
click at [110, 210] on span "Preferences" at bounding box center [87, 207] width 55 height 15
